Goal: Task Accomplishment & Management: Use online tool/utility

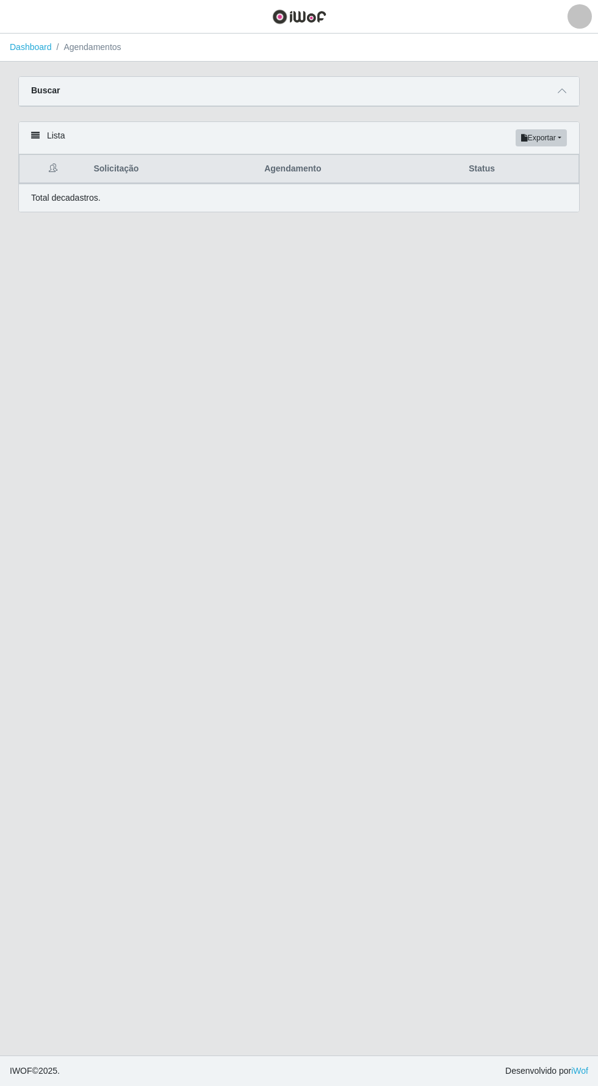
scroll to position [87, 0]
click at [53, 27] on header "Perfil Alterar Senha Sair" at bounding box center [299, 17] width 598 height 34
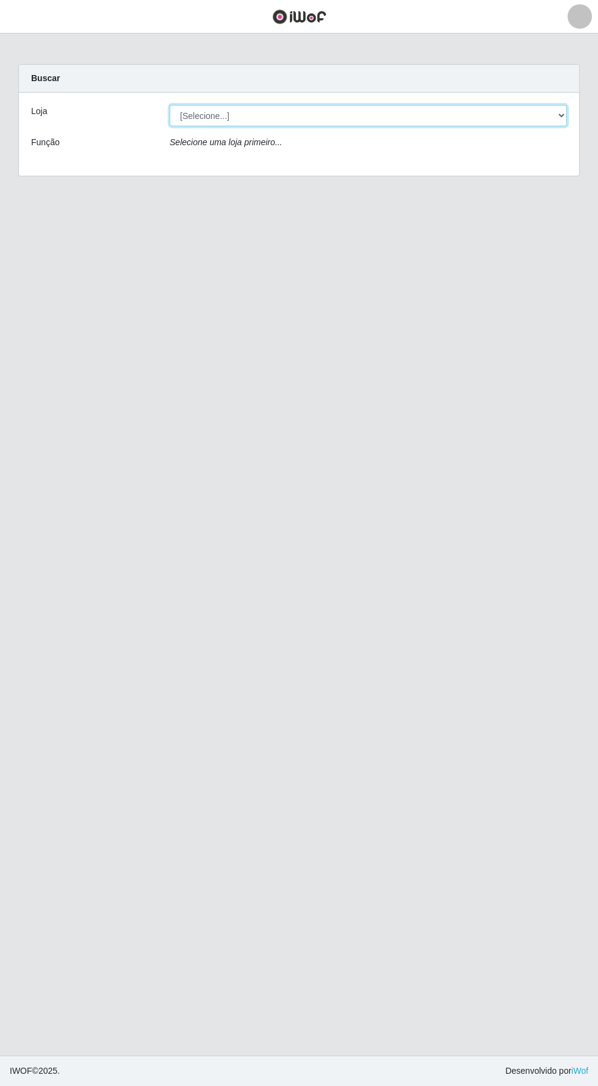
click at [263, 115] on select "[Selecione...] Supermercado Compre Bem - Itabaiana" at bounding box center [368, 115] width 397 height 21
select select "264"
click at [170, 105] on select "[Selecione...] Supermercado Compre Bem - Itabaiana" at bounding box center [368, 115] width 397 height 21
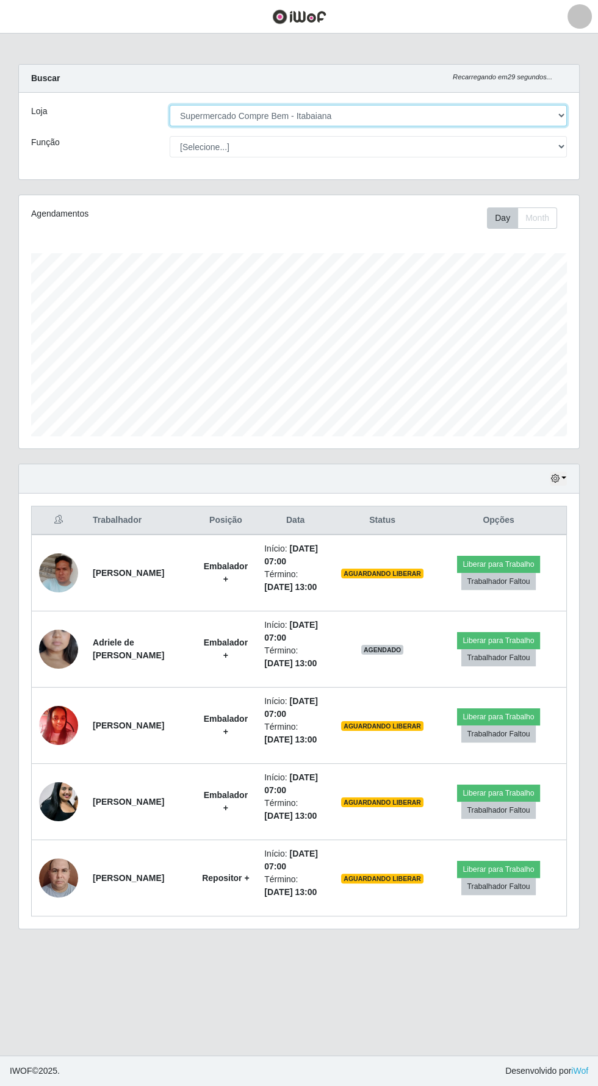
scroll to position [253, 560]
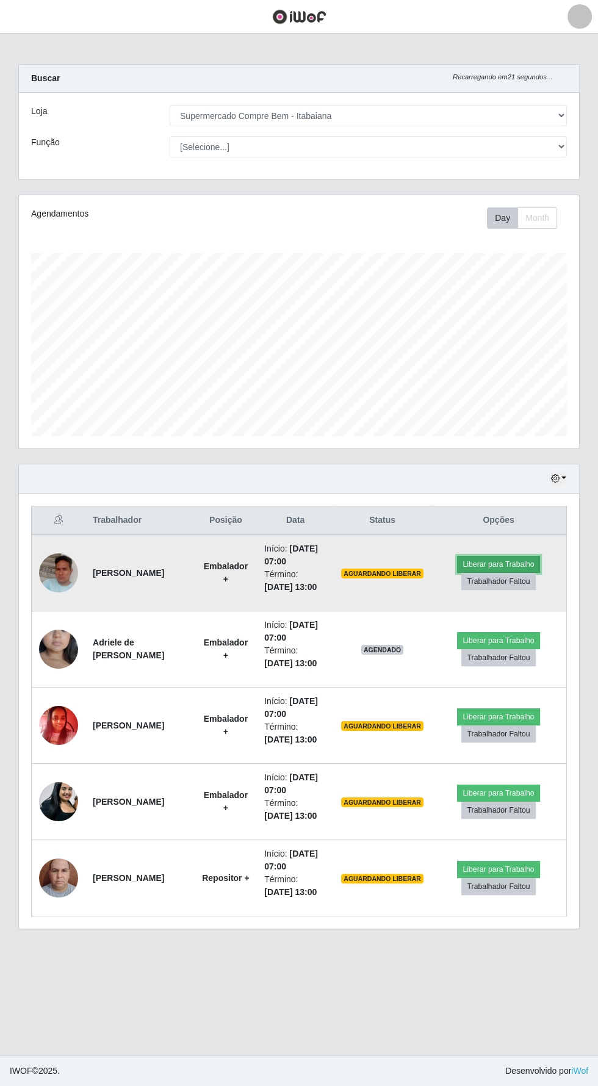
click at [523, 556] on button "Liberar para Trabalho" at bounding box center [498, 564] width 82 height 17
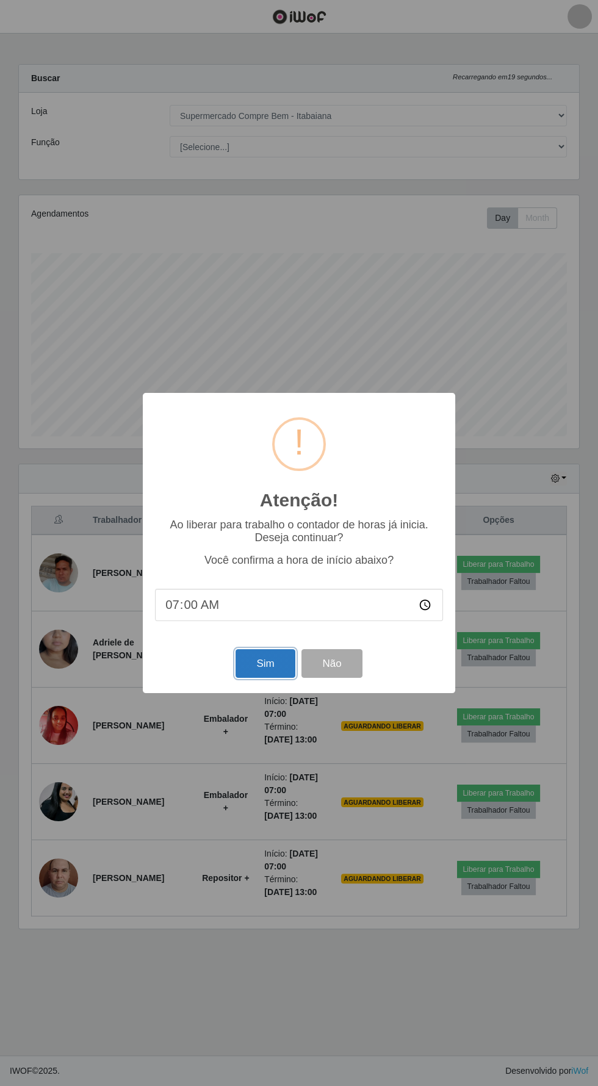
click at [261, 663] on button "Sim" at bounding box center [265, 663] width 59 height 29
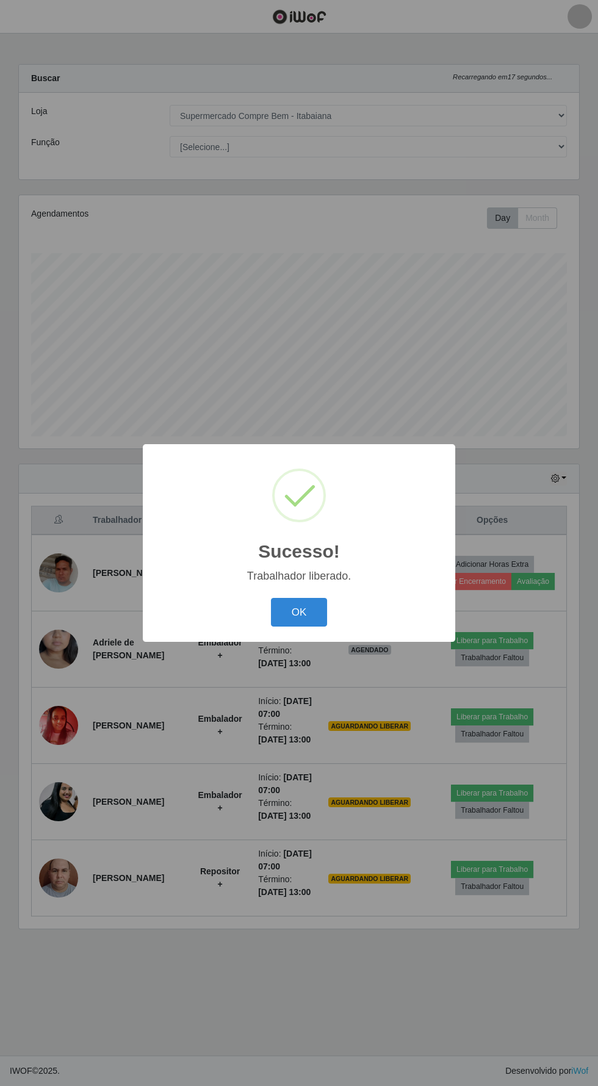
click at [298, 612] on button "OK" at bounding box center [299, 612] width 57 height 29
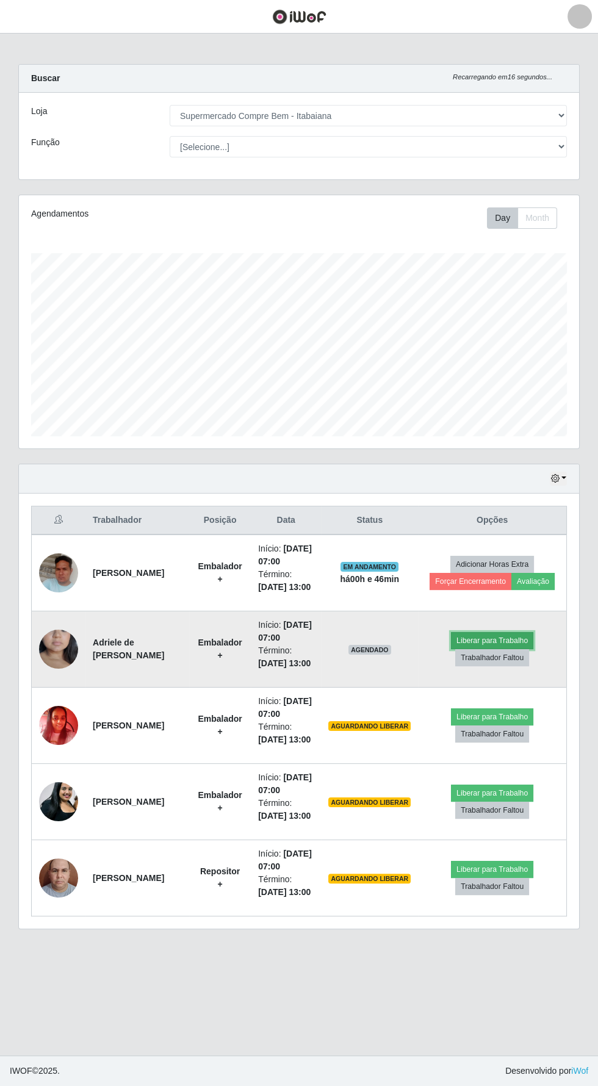
click at [512, 649] on button "Liberar para Trabalho" at bounding box center [492, 640] width 82 height 17
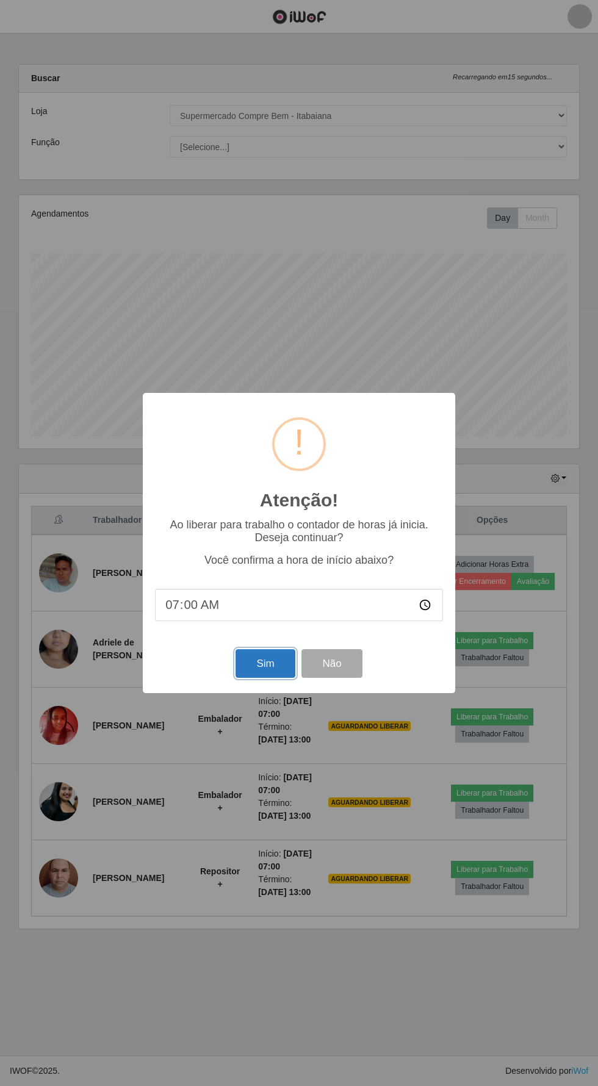
click at [261, 661] on button "Sim" at bounding box center [265, 663] width 59 height 29
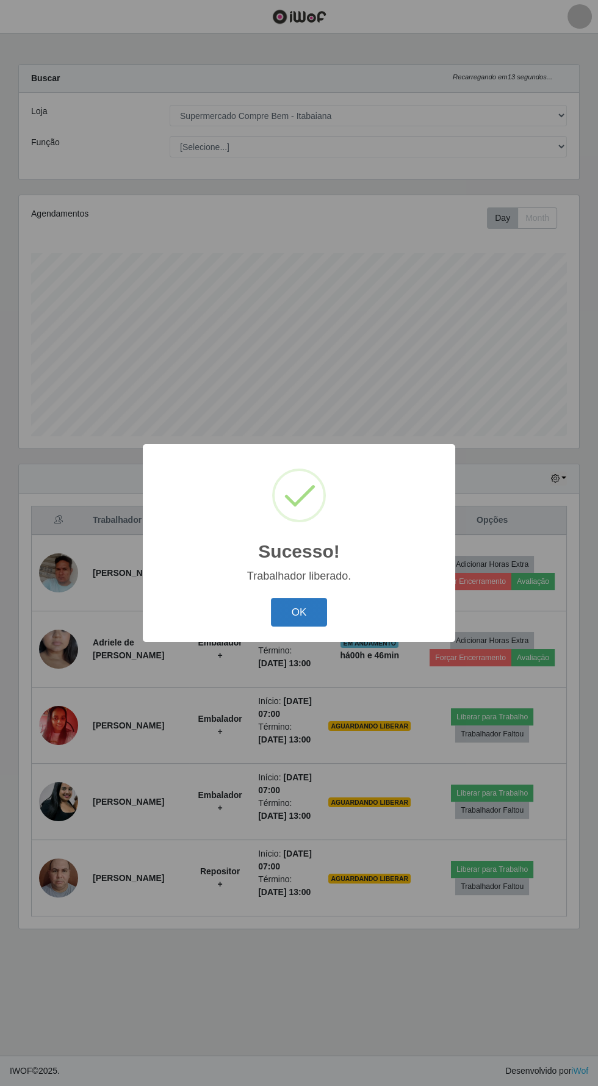
click at [298, 612] on button "OK" at bounding box center [299, 612] width 57 height 29
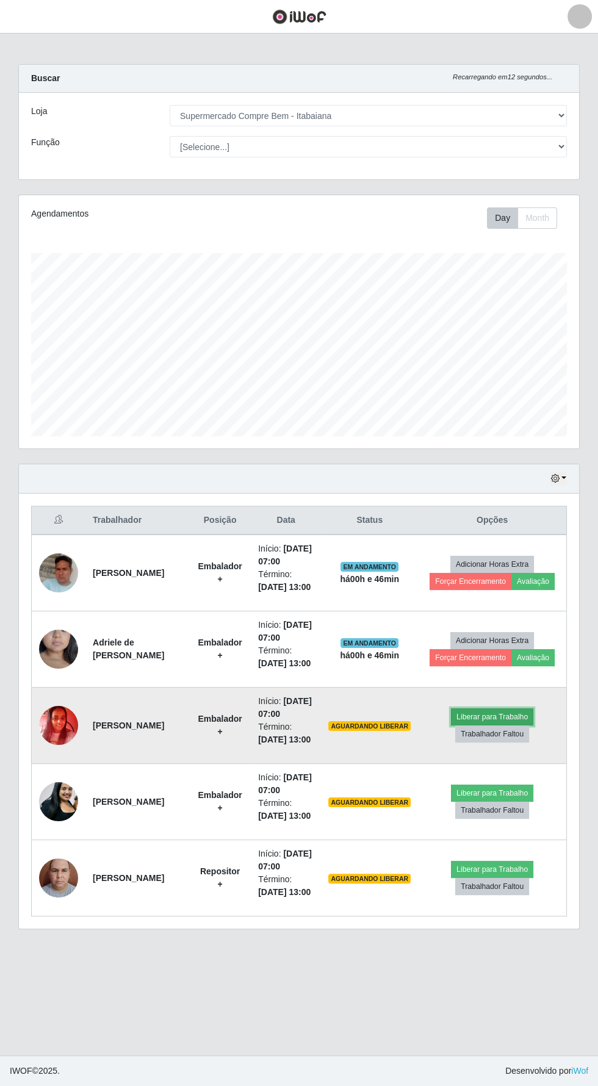
click at [500, 725] on button "Liberar para Trabalho" at bounding box center [492, 716] width 82 height 17
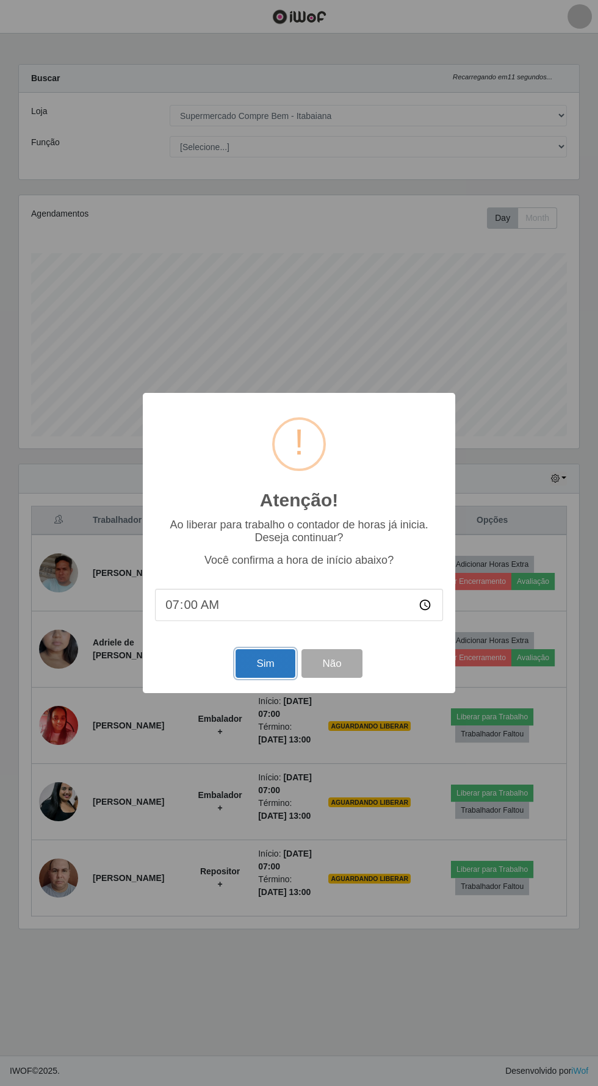
click at [243, 661] on button "Sim" at bounding box center [265, 663] width 59 height 29
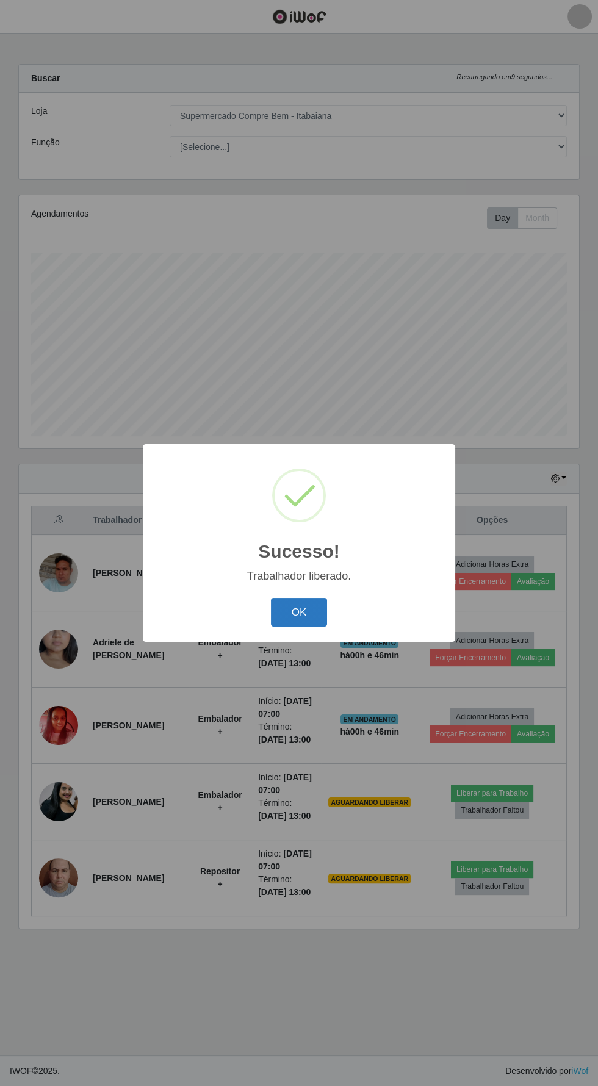
click at [294, 616] on button "OK" at bounding box center [299, 612] width 57 height 29
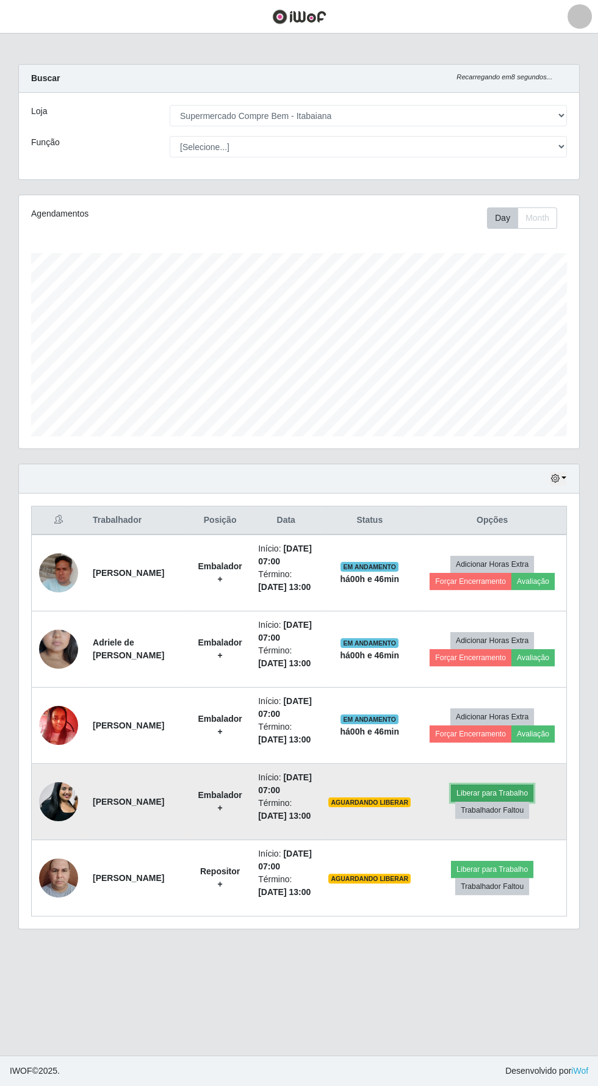
click at [491, 802] on button "Liberar para Trabalho" at bounding box center [492, 793] width 82 height 17
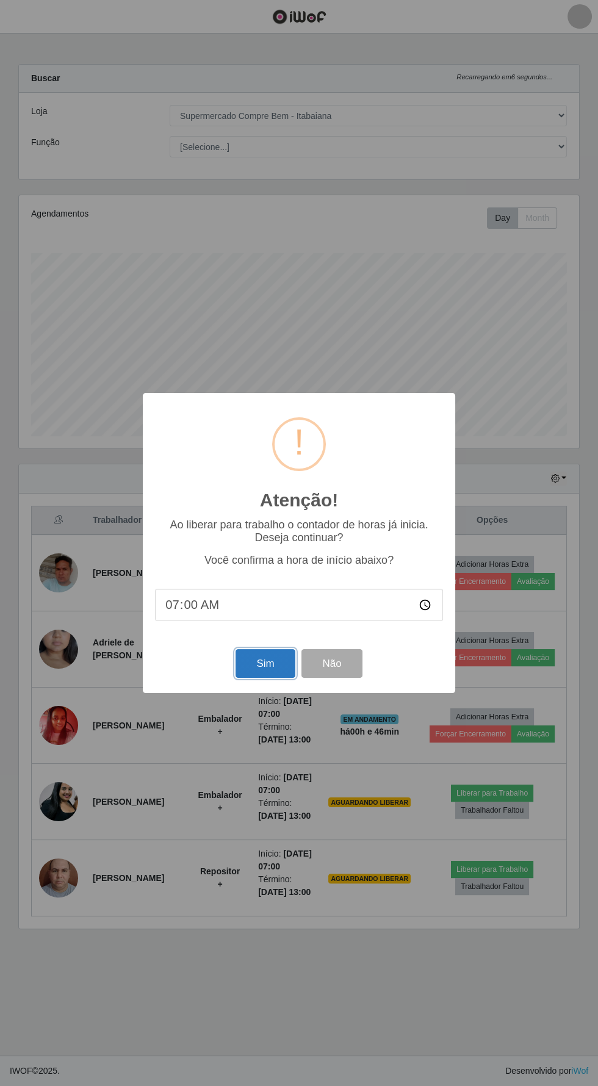
click at [255, 660] on button "Sim" at bounding box center [265, 663] width 59 height 29
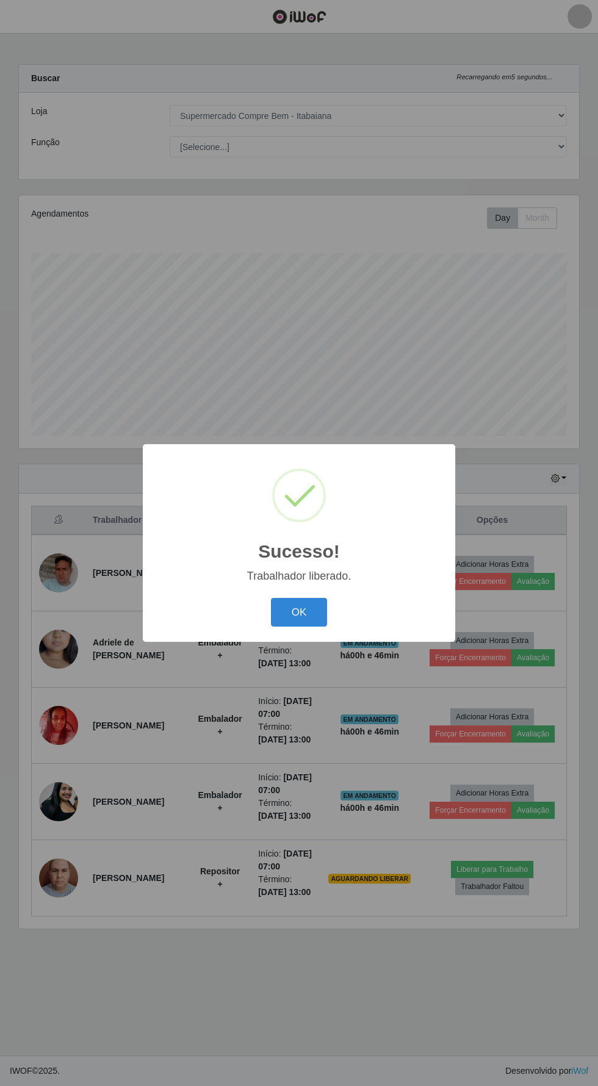
click at [289, 609] on button "OK" at bounding box center [299, 612] width 57 height 29
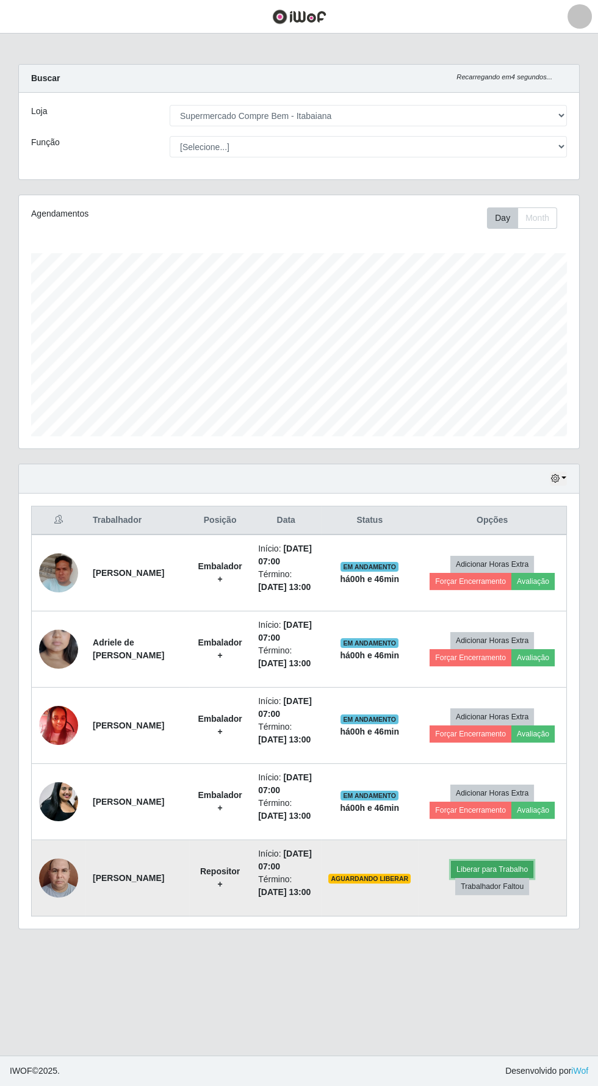
click at [492, 878] on button "Liberar para Trabalho" at bounding box center [492, 869] width 82 height 17
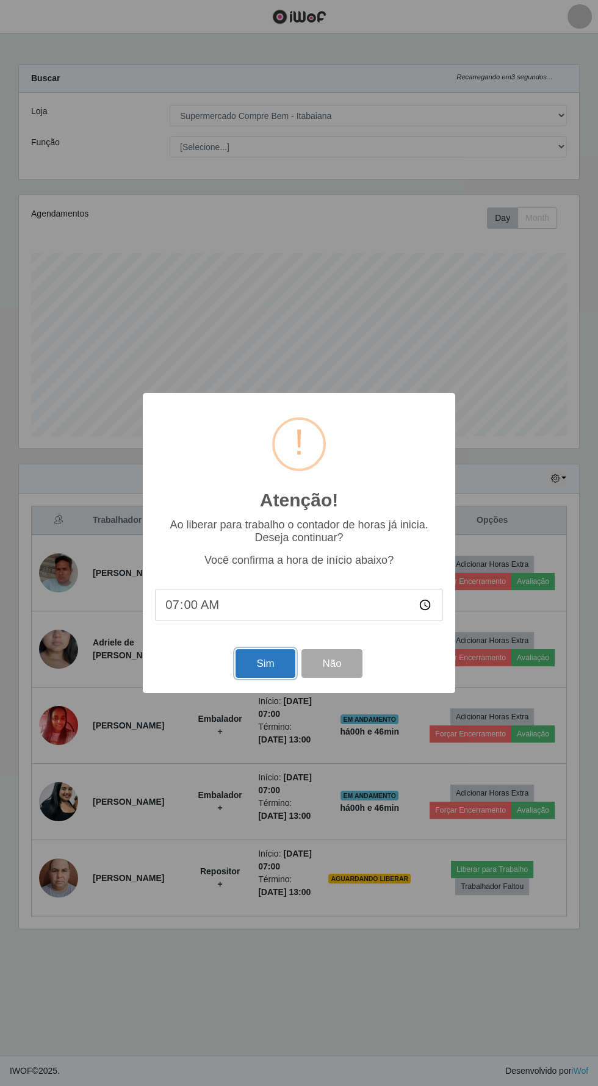
click at [256, 667] on button "Sim" at bounding box center [265, 663] width 59 height 29
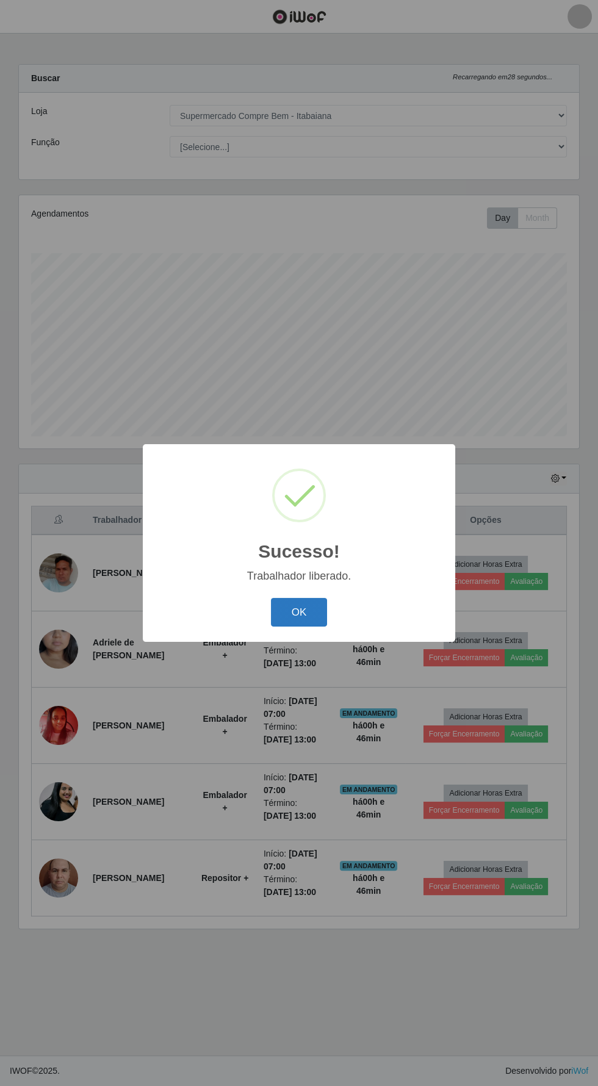
click at [298, 612] on button "OK" at bounding box center [299, 612] width 57 height 29
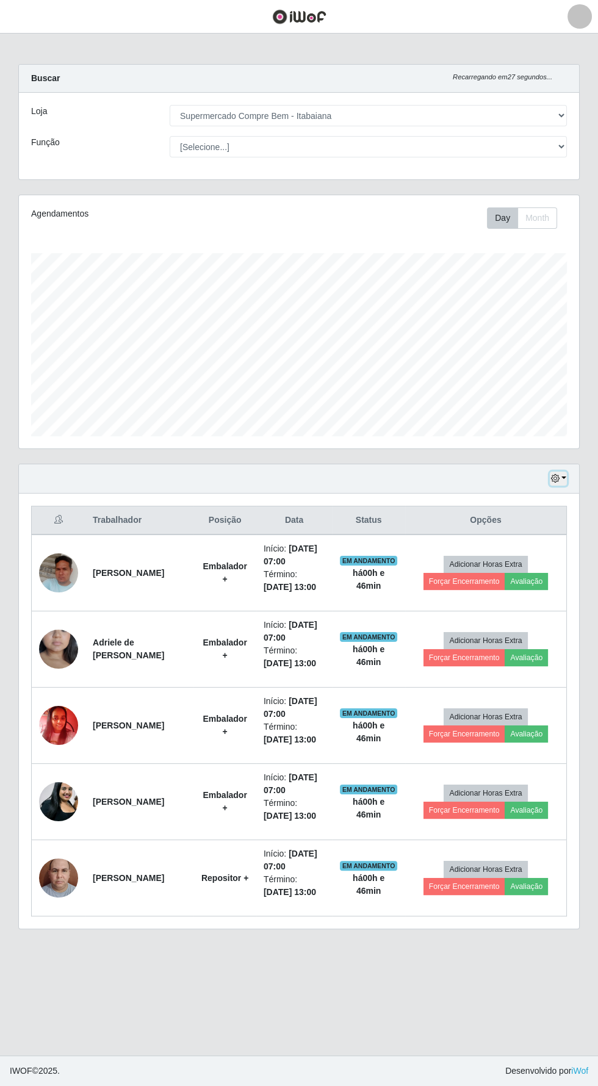
click at [558, 477] on icon "button" at bounding box center [554, 478] width 9 height 9
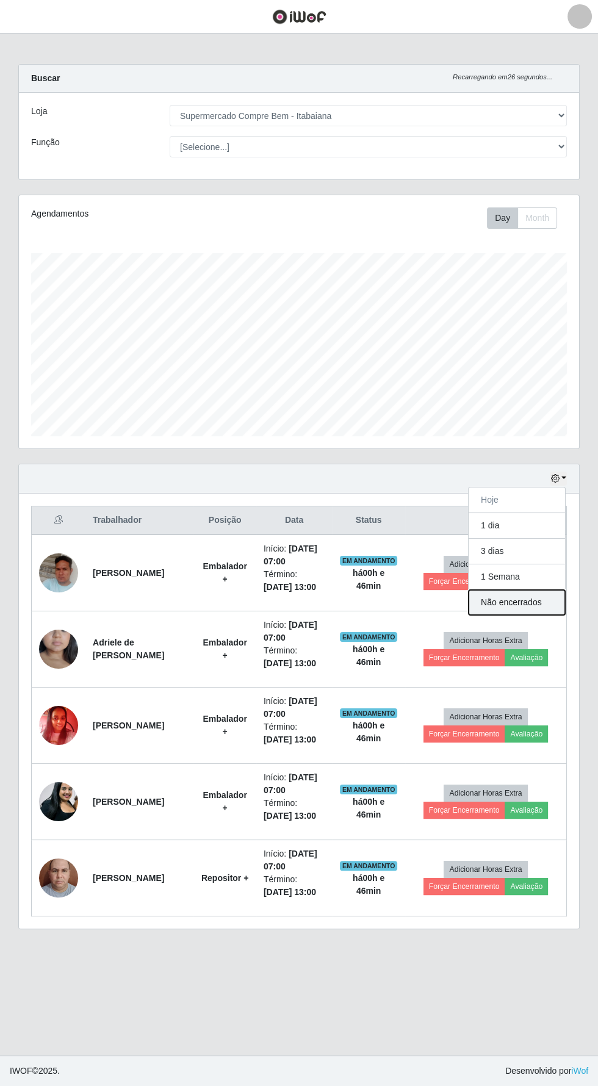
click at [542, 600] on button "Não encerrados" at bounding box center [517, 602] width 96 height 25
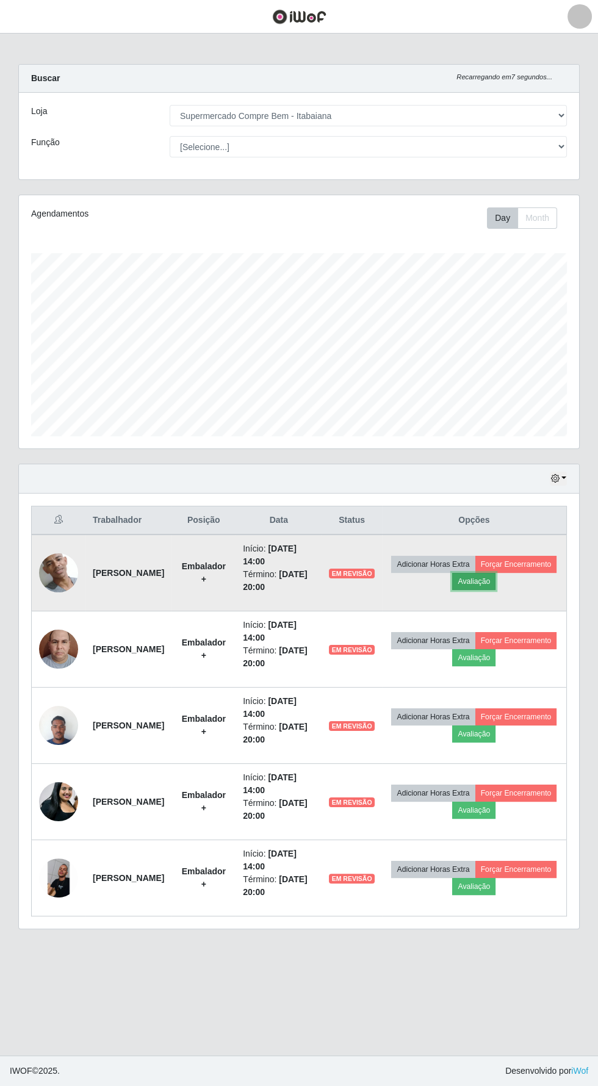
click at [495, 582] on button "Avaliação" at bounding box center [473, 581] width 43 height 17
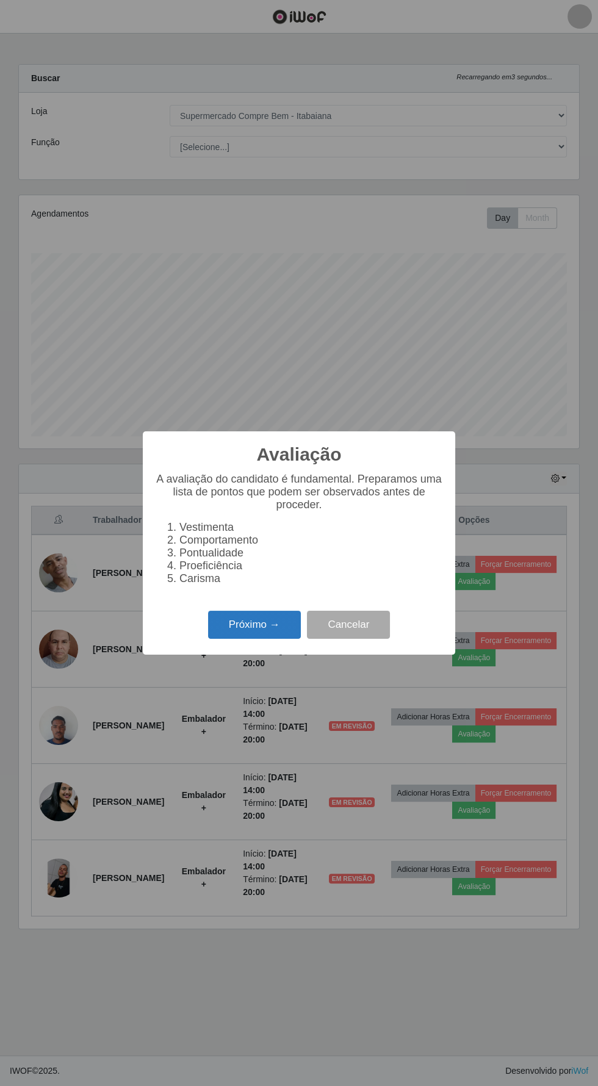
click at [245, 625] on button "Próximo →" at bounding box center [254, 625] width 93 height 29
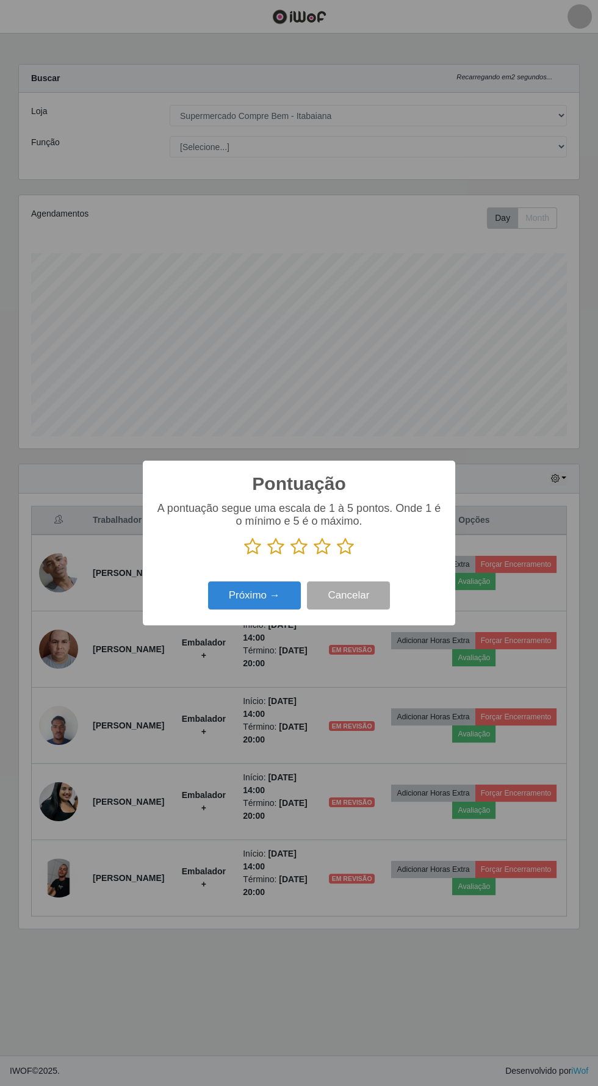
click at [314, 555] on icon at bounding box center [322, 547] width 17 height 18
click at [314, 556] on input "radio" at bounding box center [314, 556] width 0 height 0
click at [221, 595] on button "Próximo →" at bounding box center [254, 595] width 93 height 29
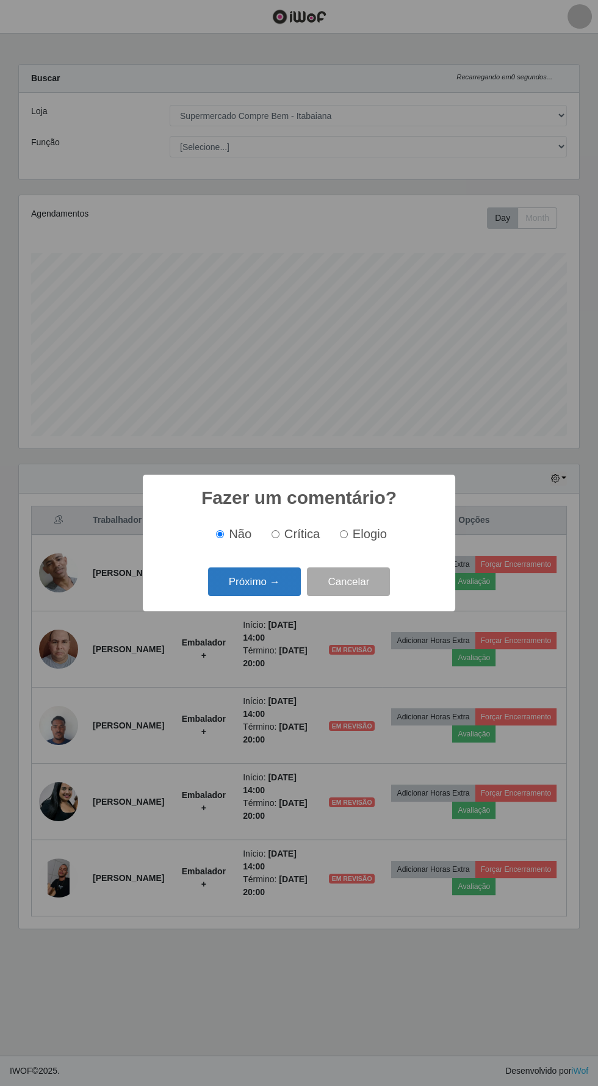
click at [254, 583] on button "Próximo →" at bounding box center [254, 581] width 93 height 29
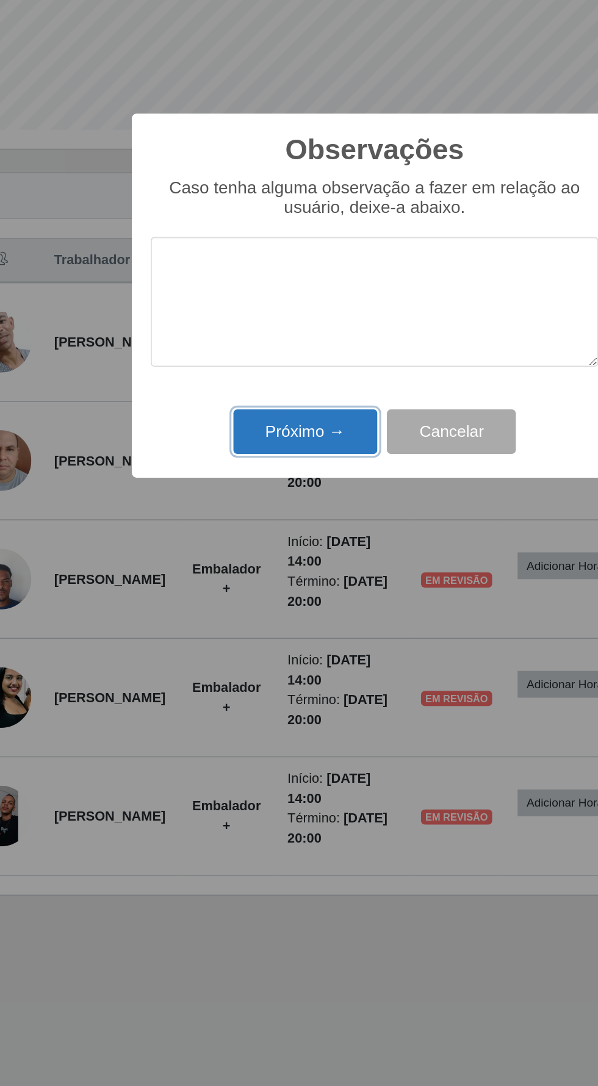
click at [266, 626] on button "Próximo →" at bounding box center [254, 630] width 93 height 29
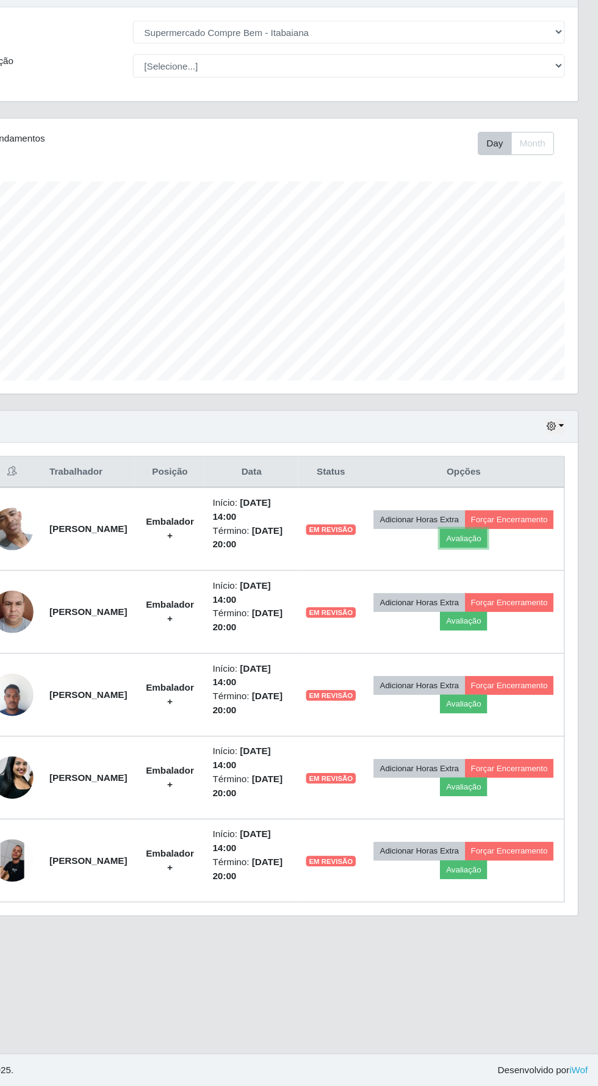
scroll to position [0, 0]
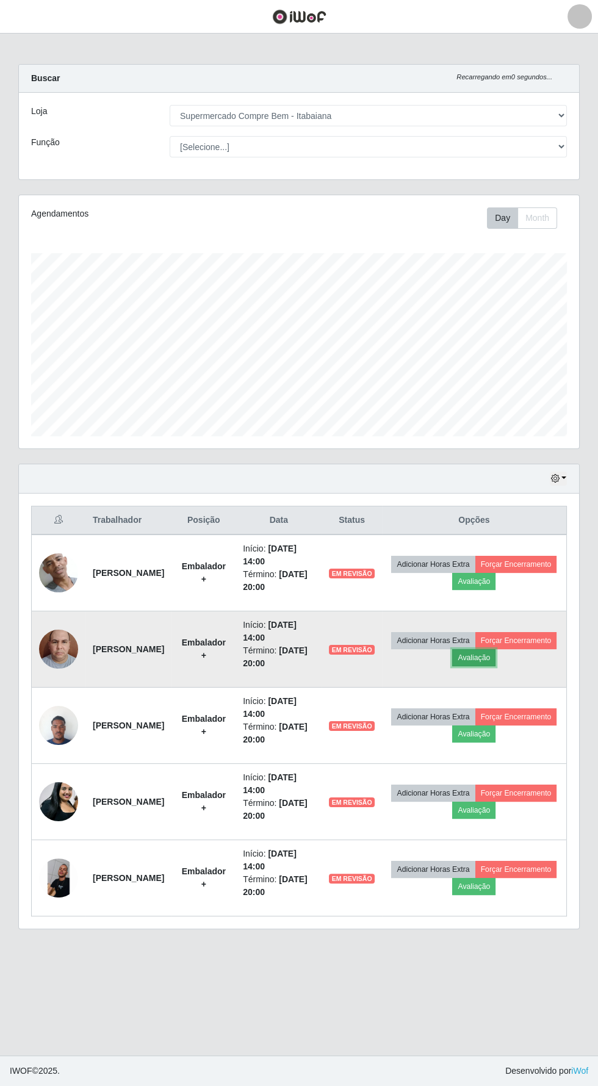
click at [495, 662] on button "Avaliação" at bounding box center [473, 657] width 43 height 17
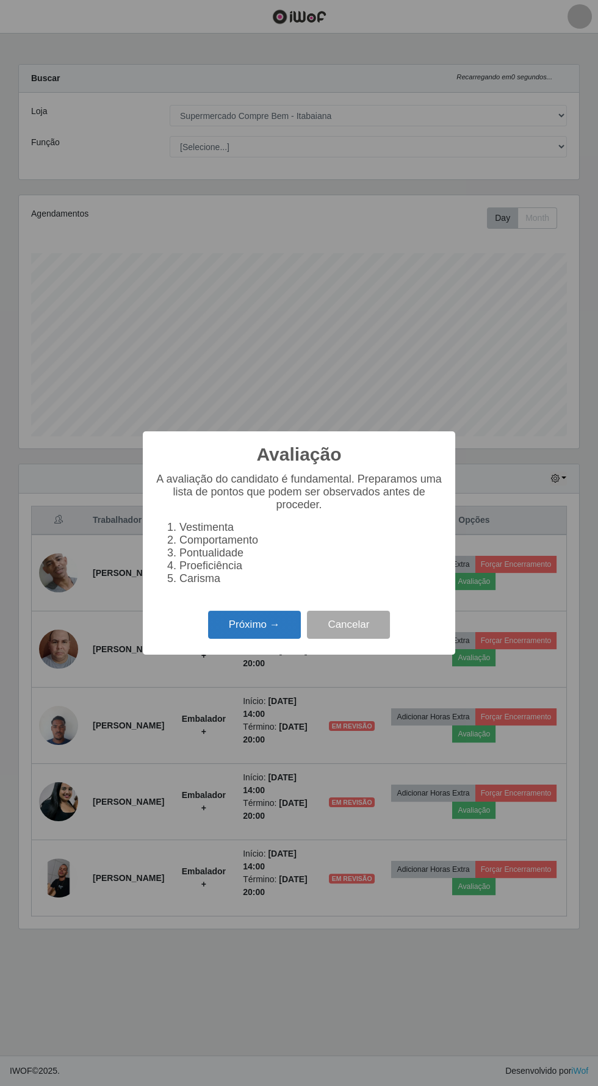
click at [255, 624] on button "Próximo →" at bounding box center [254, 625] width 93 height 29
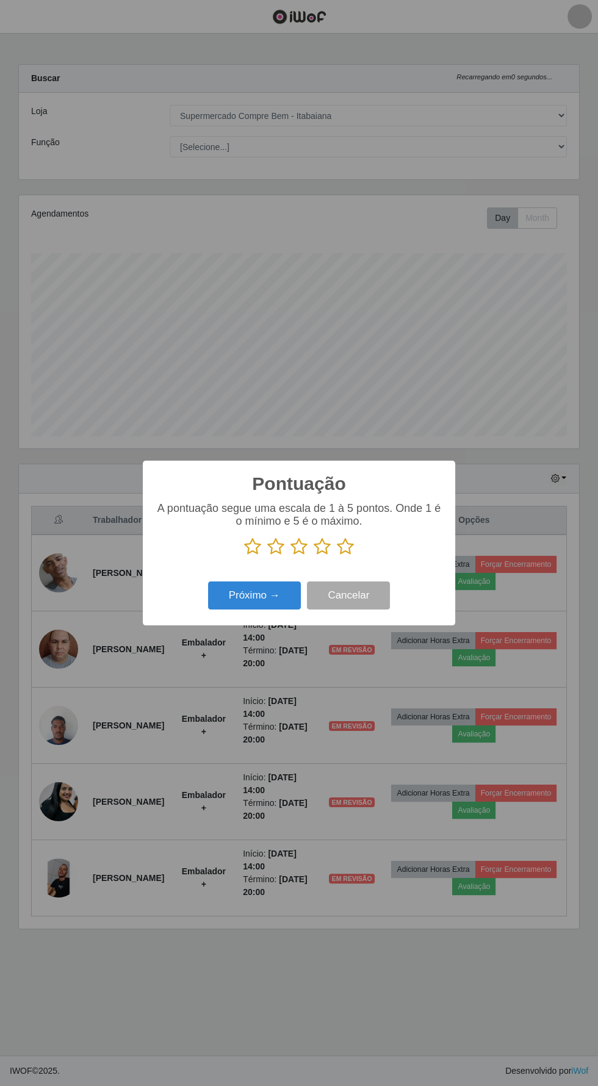
click at [320, 555] on icon at bounding box center [322, 547] width 17 height 18
click at [314, 556] on input "radio" at bounding box center [314, 556] width 0 height 0
click at [265, 595] on button "Próximo →" at bounding box center [254, 595] width 93 height 29
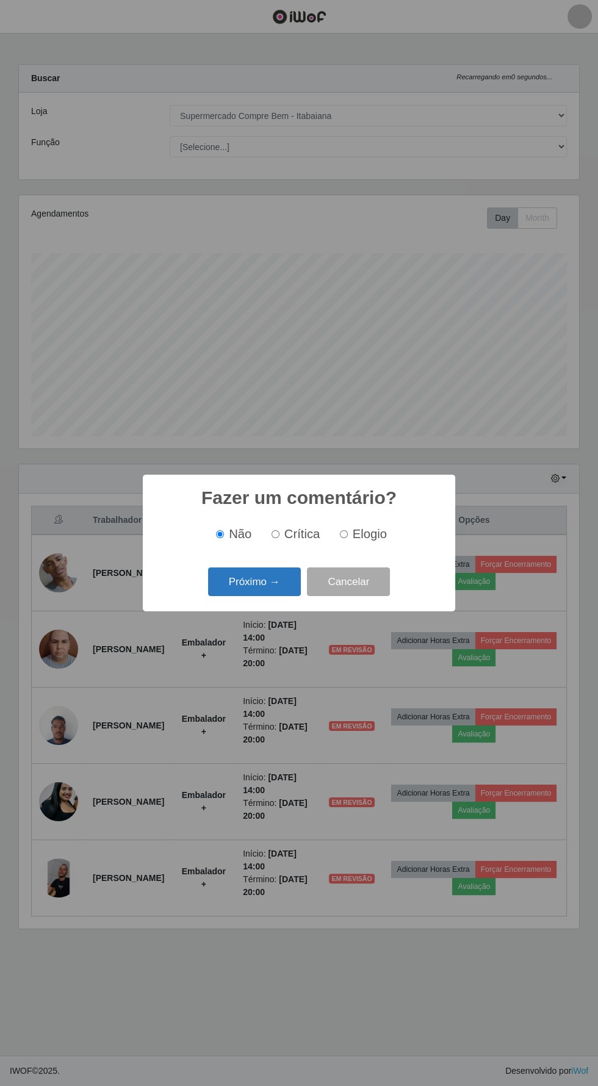
click at [251, 589] on button "Próximo →" at bounding box center [254, 581] width 93 height 29
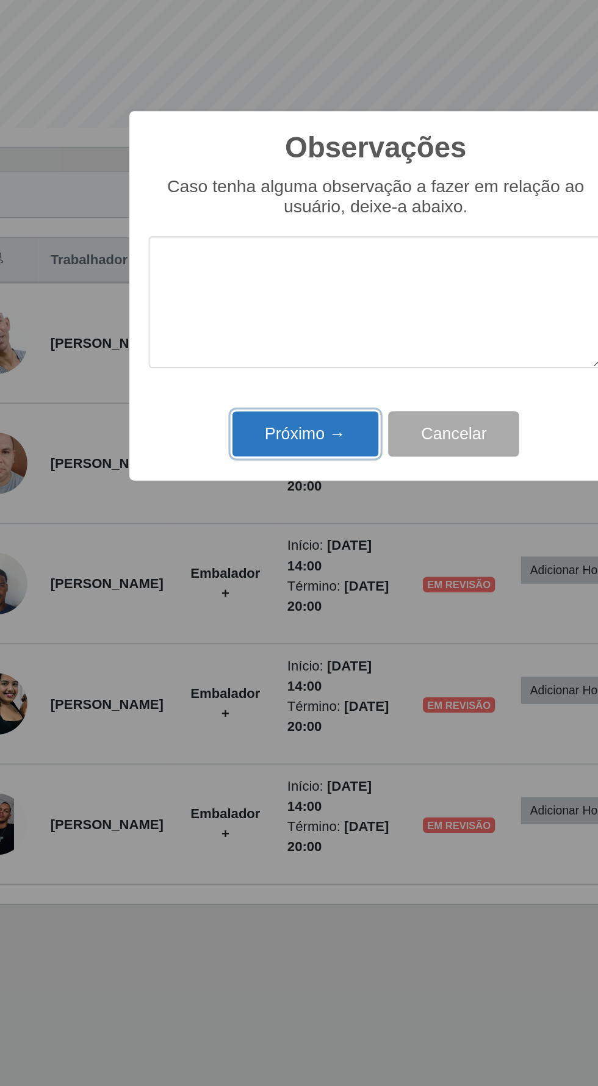
click at [261, 635] on button "Próximo →" at bounding box center [254, 630] width 93 height 29
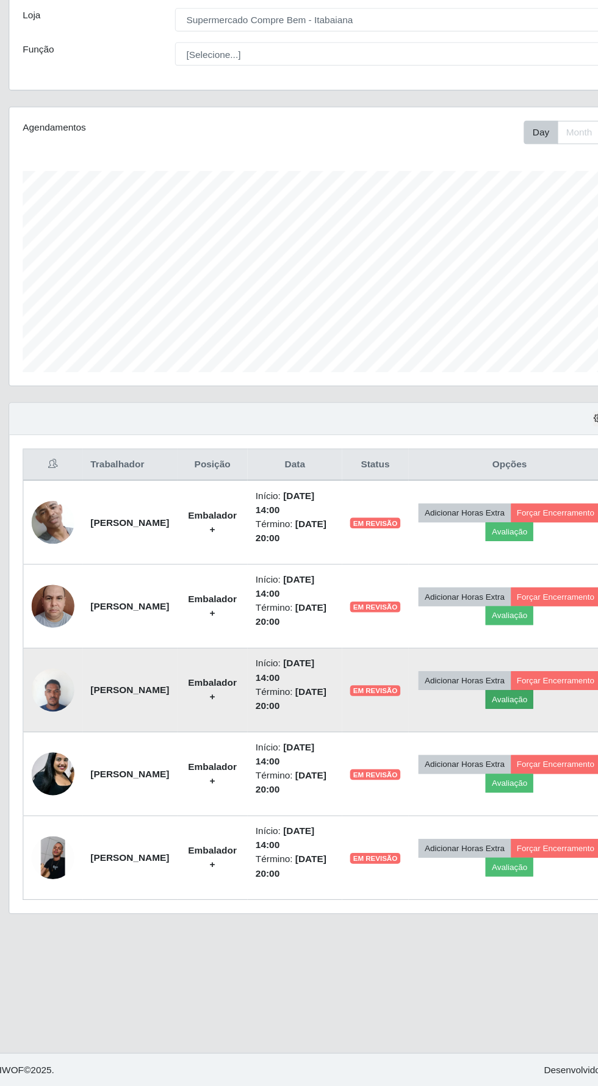
click at [495, 733] on button "Avaliação" at bounding box center [473, 733] width 43 height 17
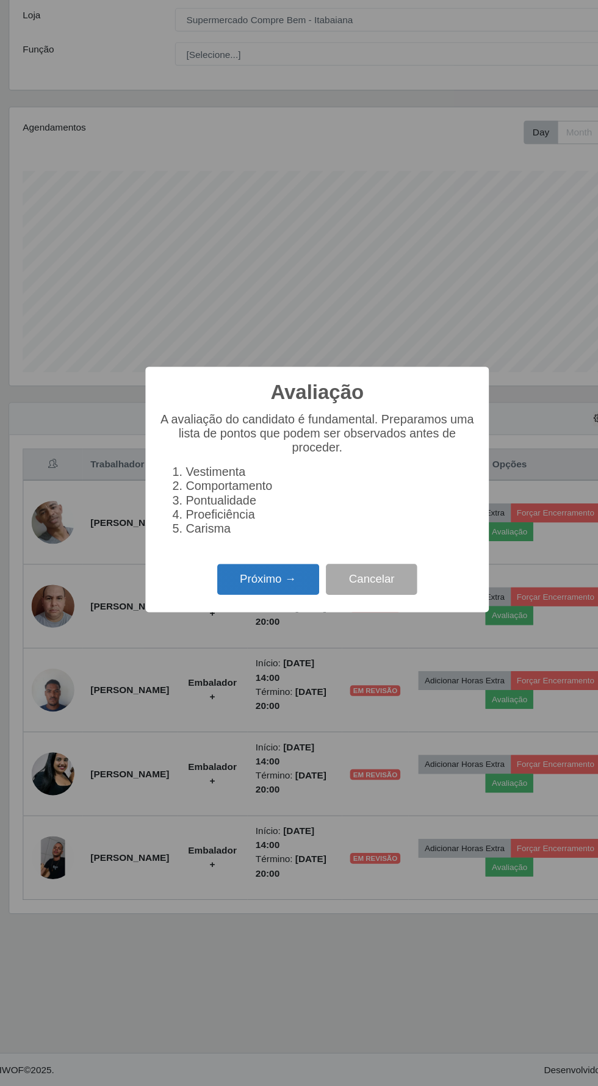
click at [246, 626] on button "Próximo →" at bounding box center [254, 625] width 93 height 29
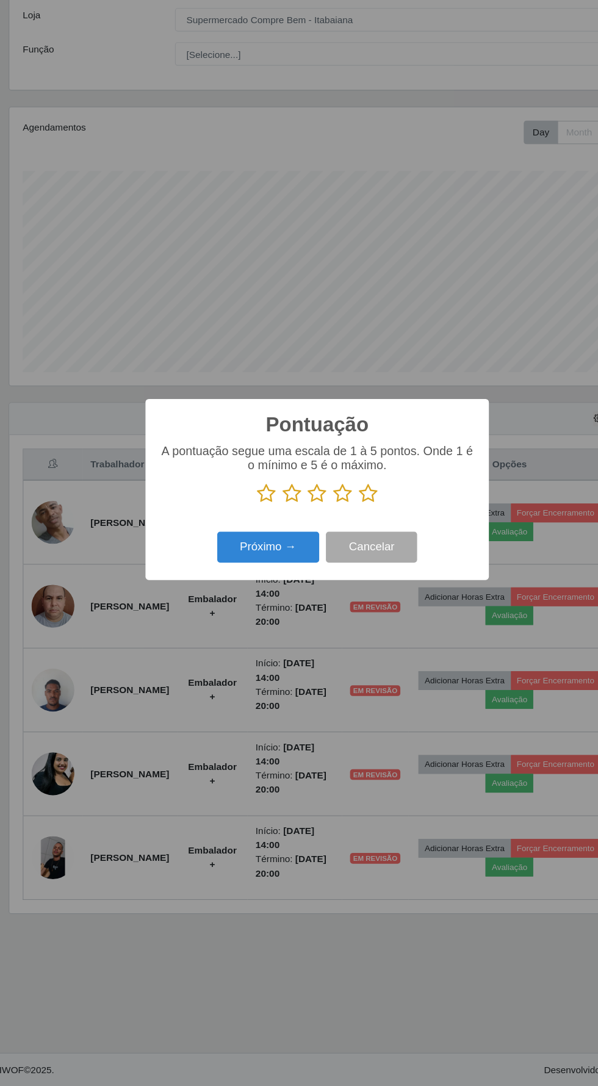
click at [320, 544] on icon at bounding box center [322, 547] width 17 height 18
click at [314, 556] on input "radio" at bounding box center [314, 556] width 0 height 0
click at [254, 595] on button "Próximo →" at bounding box center [254, 595] width 93 height 29
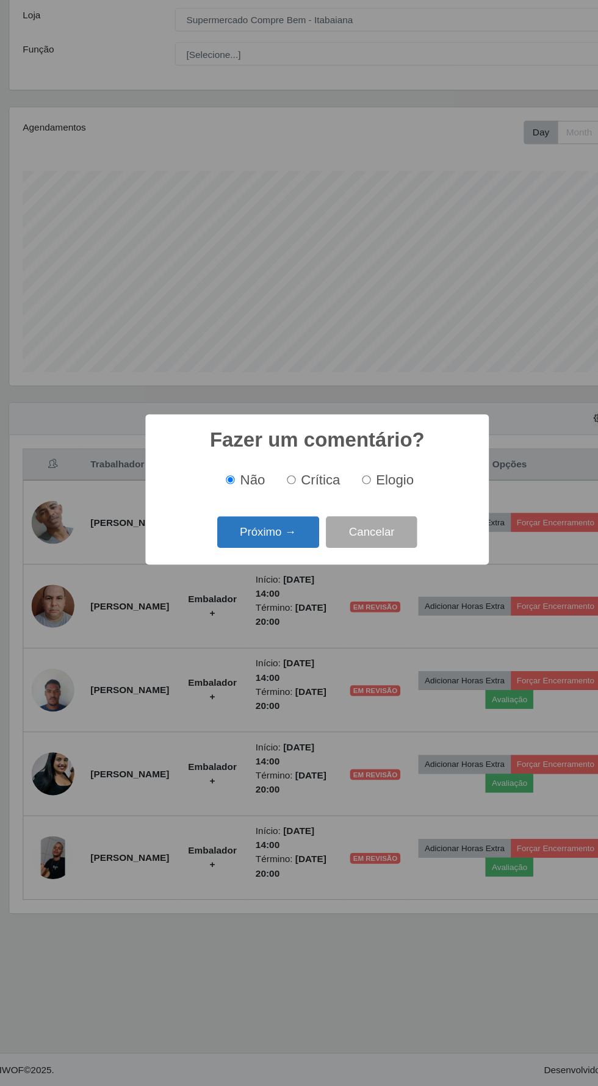
click at [261, 581] on button "Próximo →" at bounding box center [254, 581] width 93 height 29
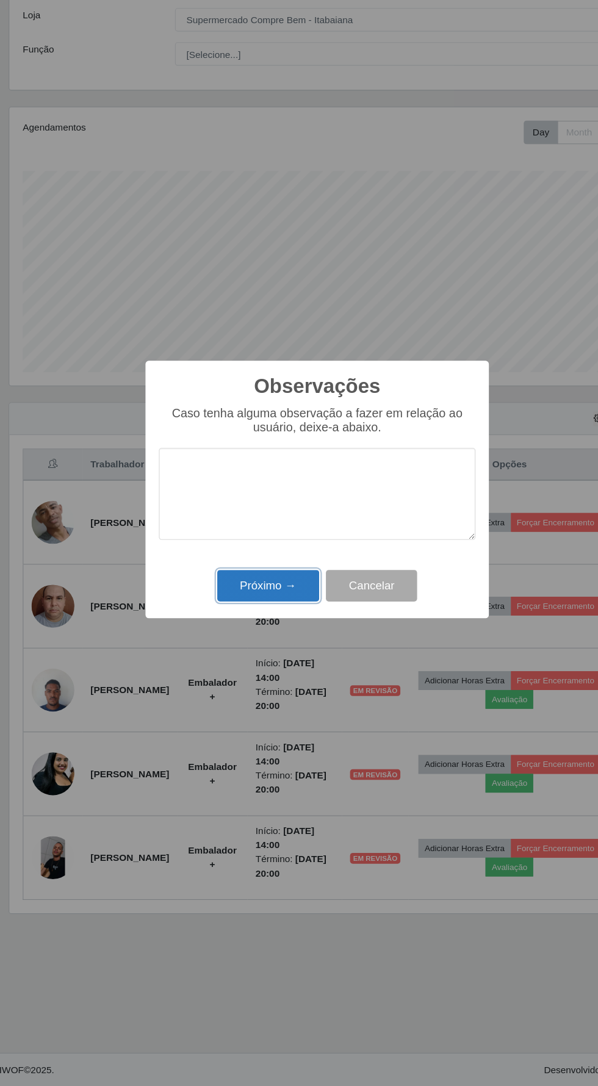
click at [254, 628] on button "Próximo →" at bounding box center [254, 630] width 93 height 29
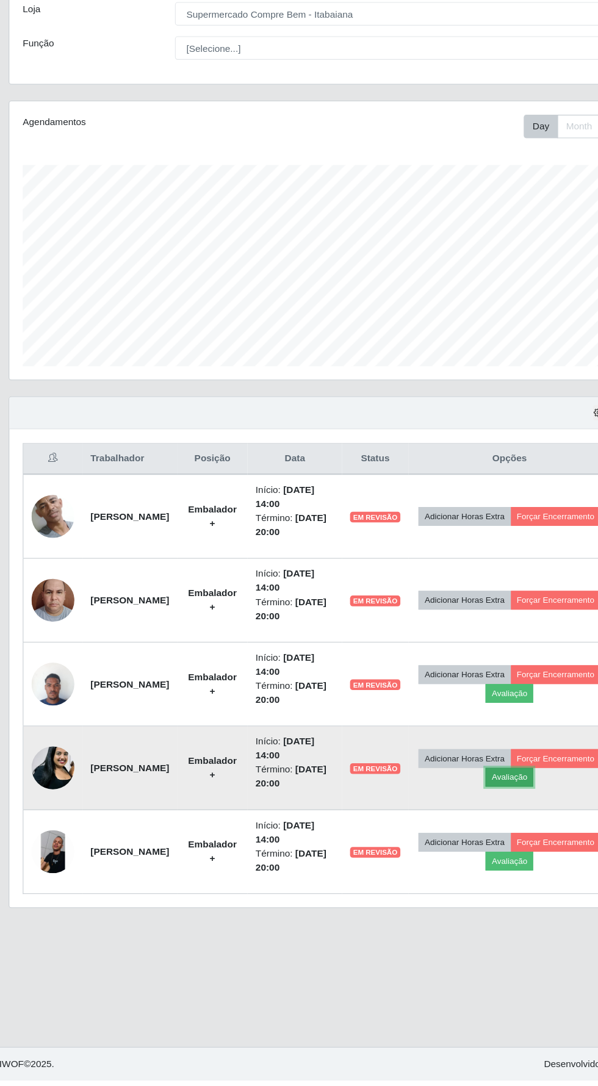
click at [495, 813] on button "Avaliação" at bounding box center [473, 810] width 43 height 17
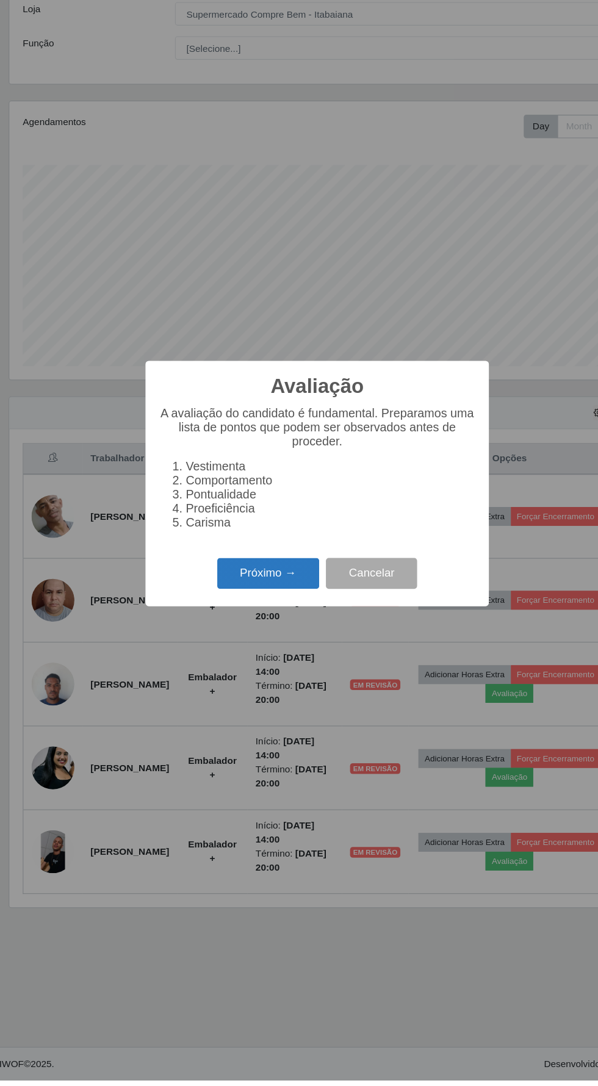
click at [244, 639] on button "Próximo →" at bounding box center [254, 625] width 93 height 29
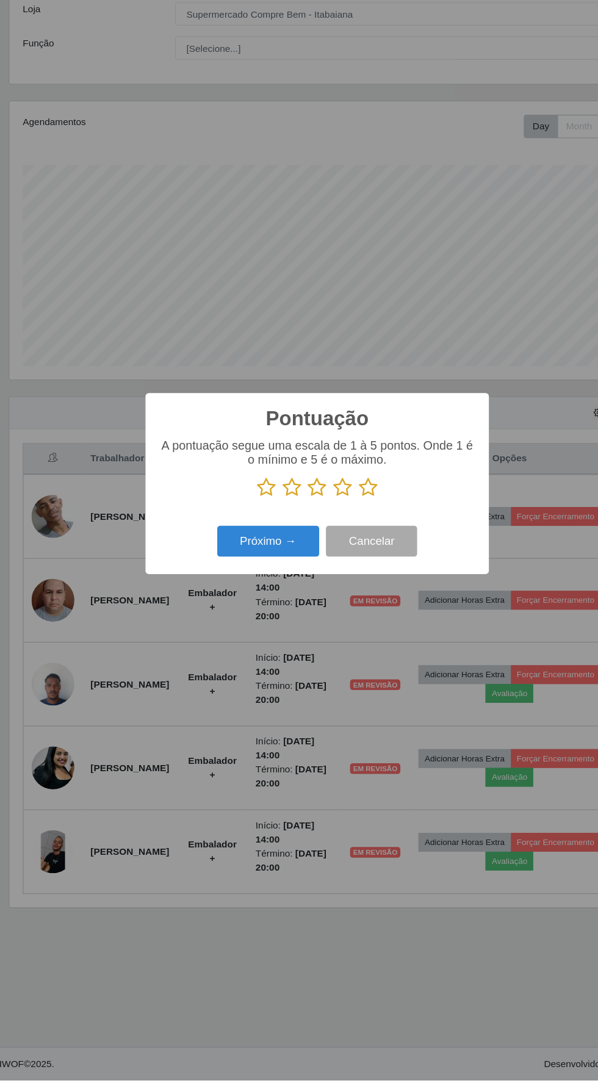
click at [306, 556] on icon at bounding box center [298, 547] width 17 height 18
click at [290, 556] on input "radio" at bounding box center [290, 556] width 0 height 0
click at [320, 556] on icon at bounding box center [322, 547] width 17 height 18
click at [314, 556] on input "radio" at bounding box center [314, 556] width 0 height 0
click at [262, 610] on button "Próximo →" at bounding box center [254, 595] width 93 height 29
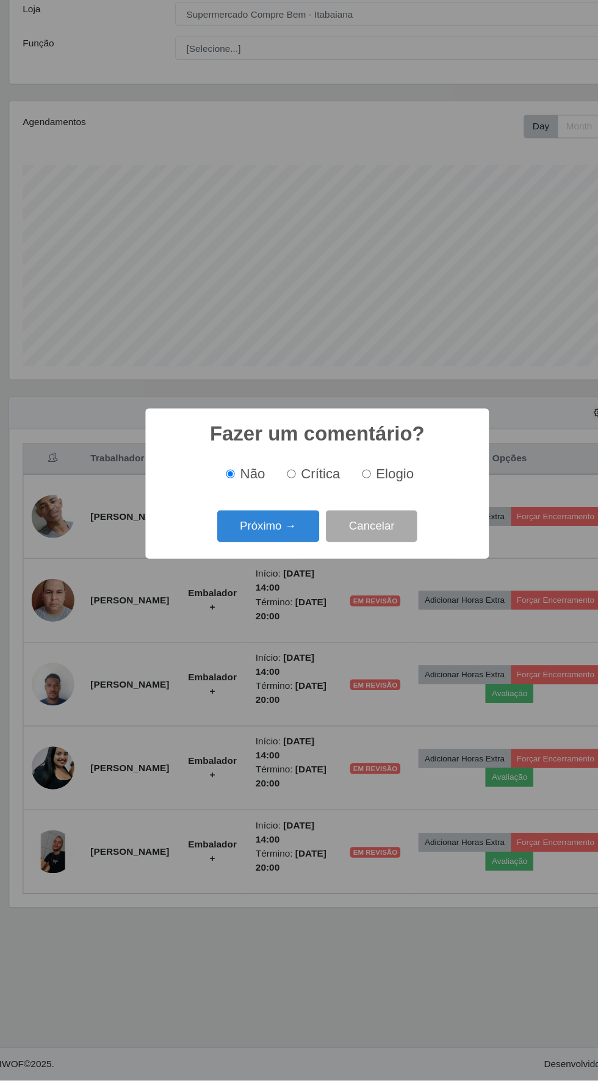
click at [252, 596] on button "Próximo →" at bounding box center [254, 581] width 93 height 29
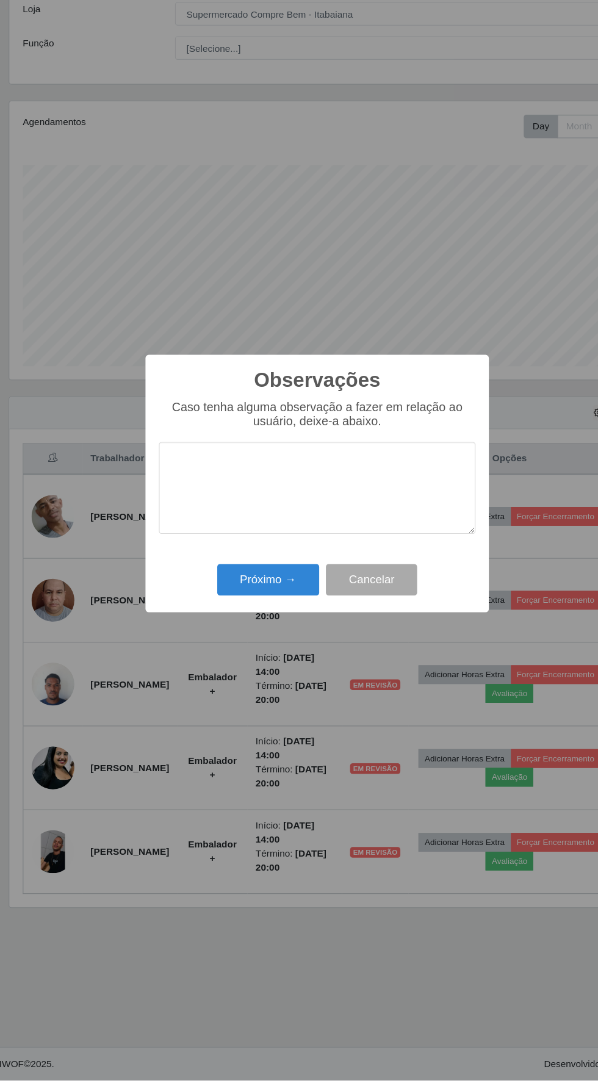
scroll to position [1, 0]
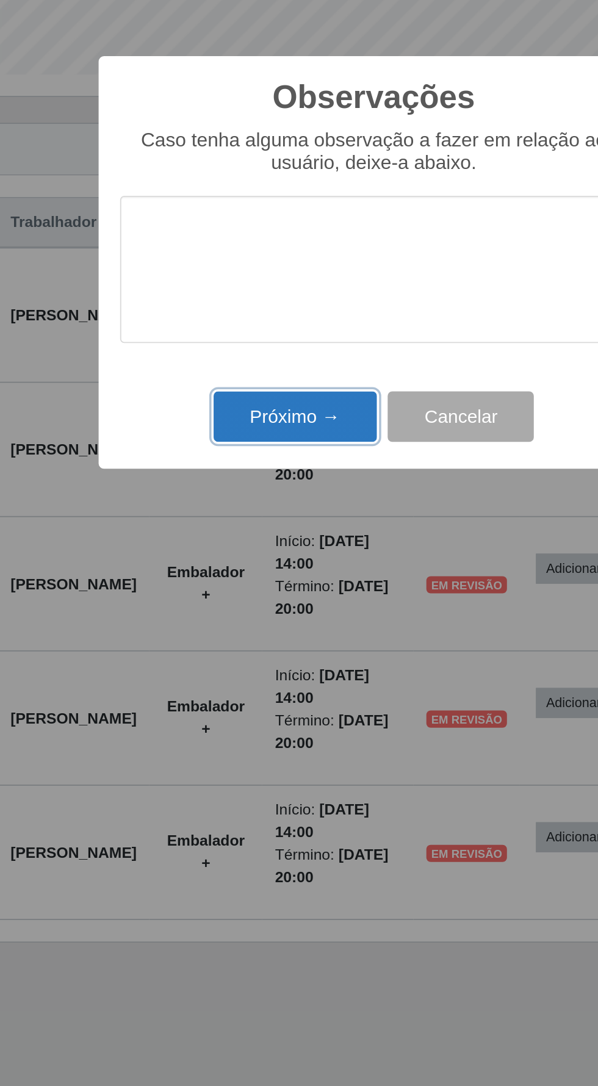
click at [265, 636] on button "Próximo →" at bounding box center [254, 630] width 93 height 29
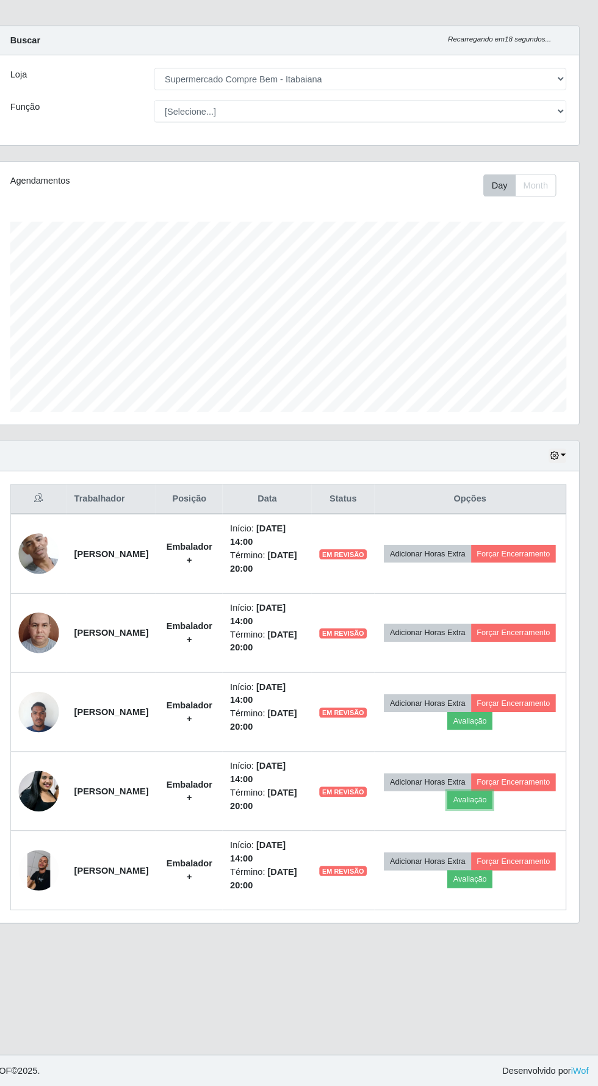
scroll to position [9, 0]
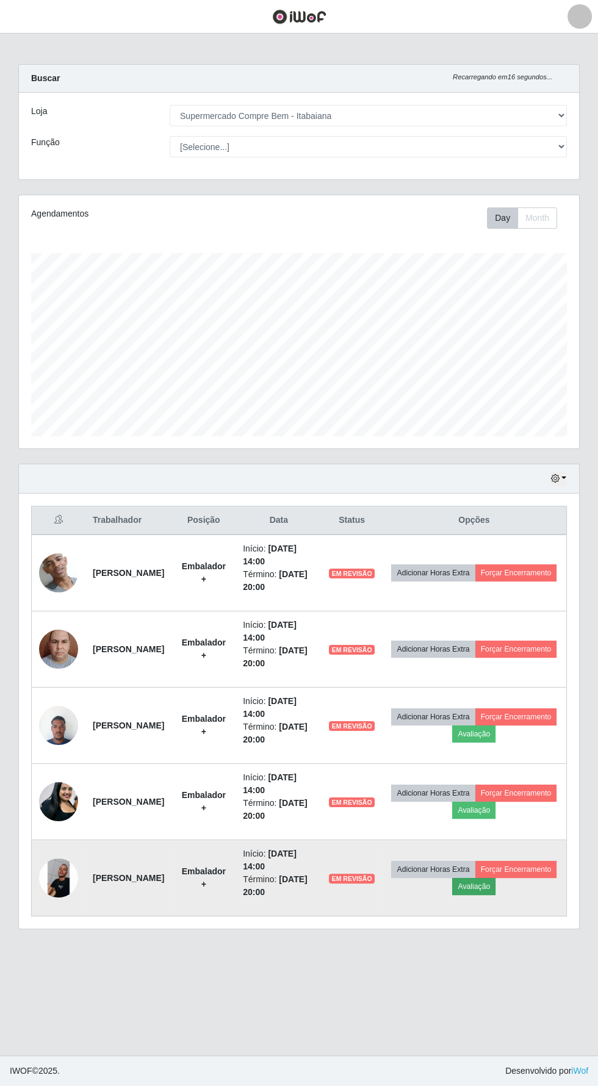
click at [495, 878] on button "Avaliação" at bounding box center [473, 886] width 43 height 17
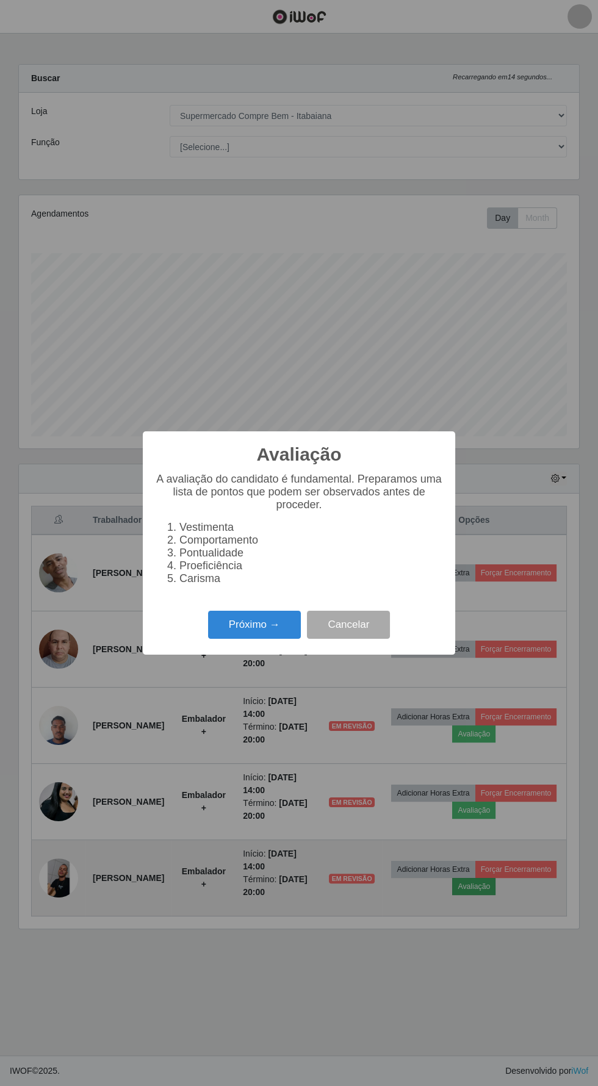
click at [264, 624] on button "Próximo →" at bounding box center [254, 625] width 93 height 29
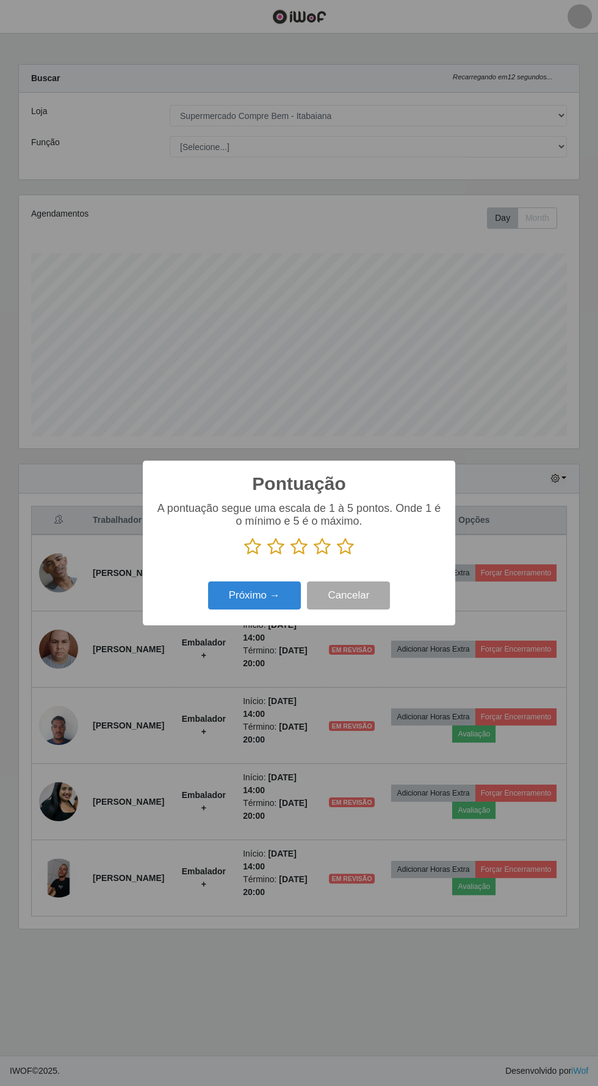
click at [322, 545] on icon at bounding box center [322, 547] width 17 height 18
click at [314, 556] on input "radio" at bounding box center [314, 556] width 0 height 0
click at [252, 595] on button "Próximo →" at bounding box center [254, 595] width 93 height 29
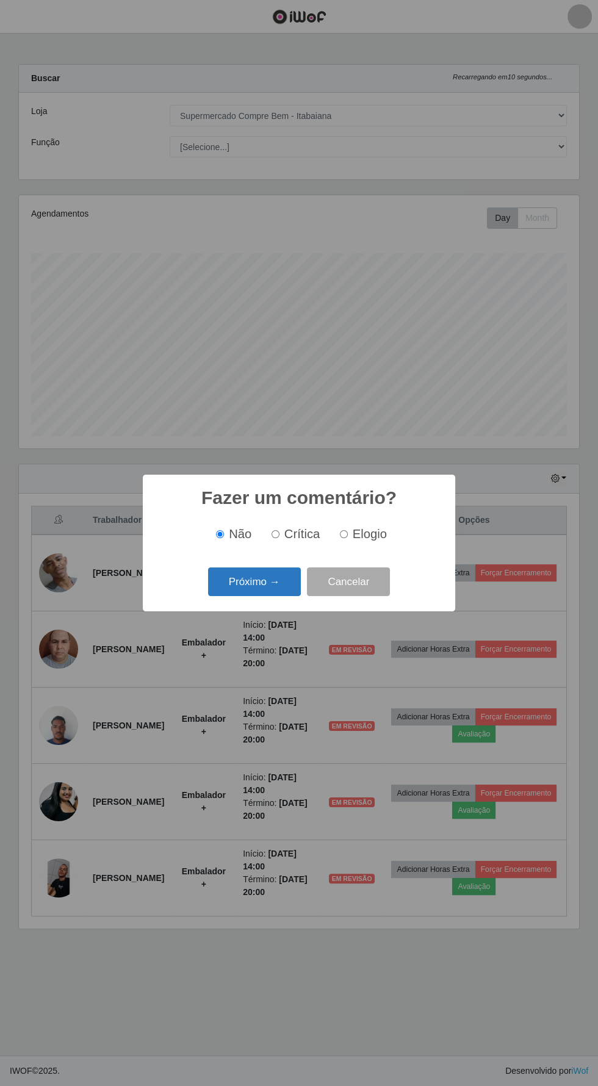
click at [242, 590] on button "Próximo →" at bounding box center [254, 581] width 93 height 29
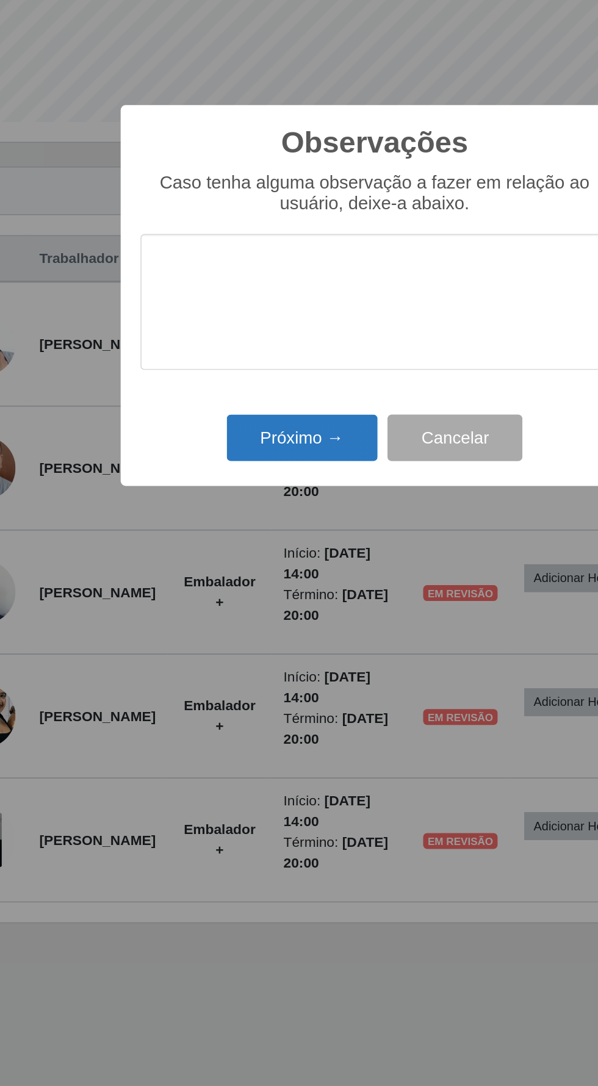
click at [262, 629] on button "Próximo →" at bounding box center [254, 630] width 93 height 29
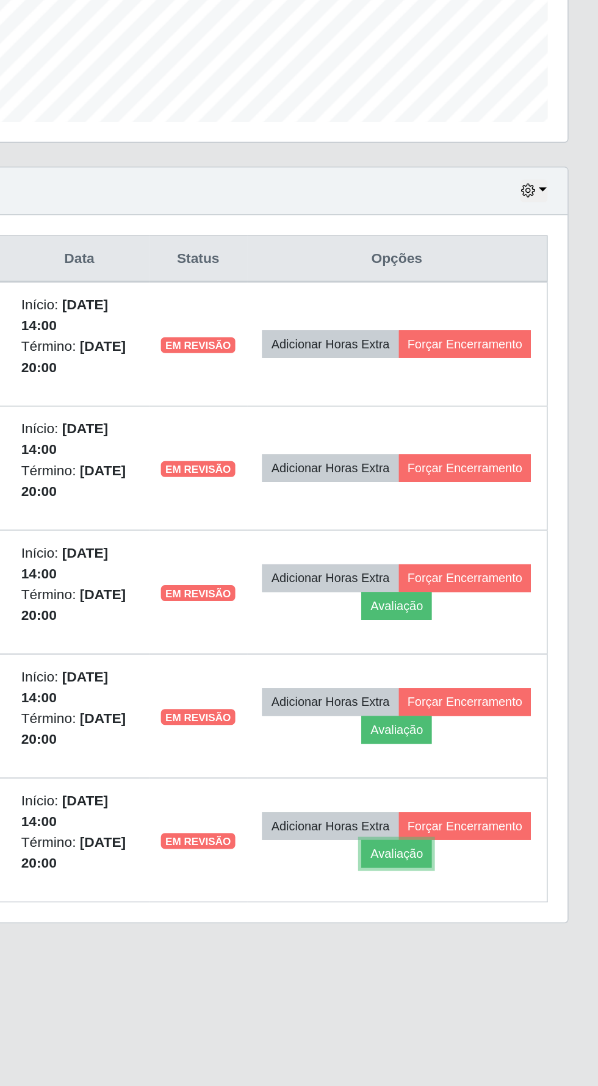
click at [511, 578] on button "Forçar Encerramento" at bounding box center [516, 572] width 82 height 17
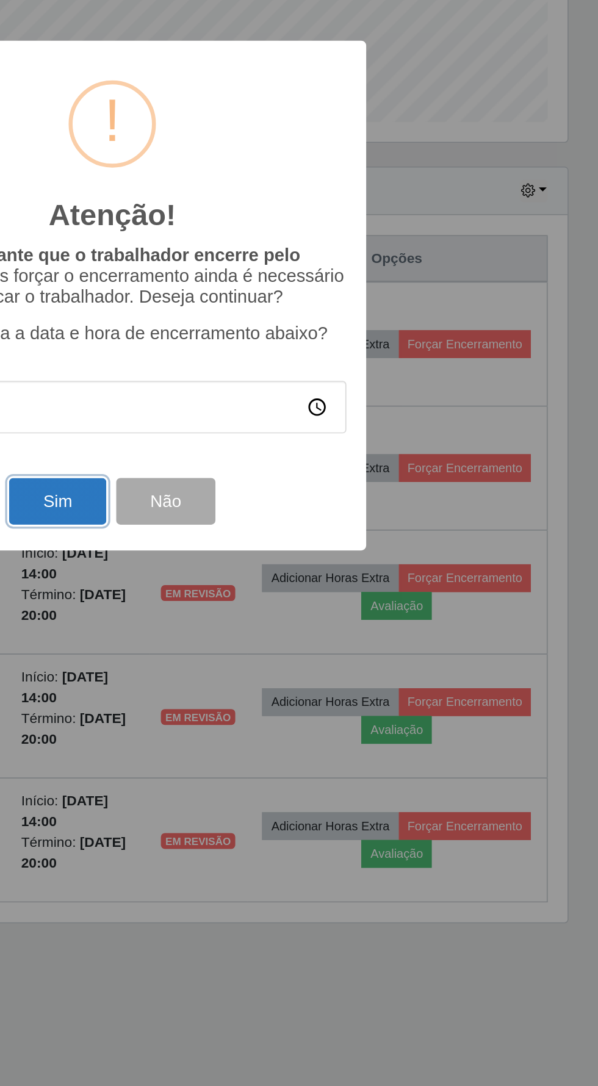
click at [271, 664] on button "Sim" at bounding box center [265, 669] width 59 height 29
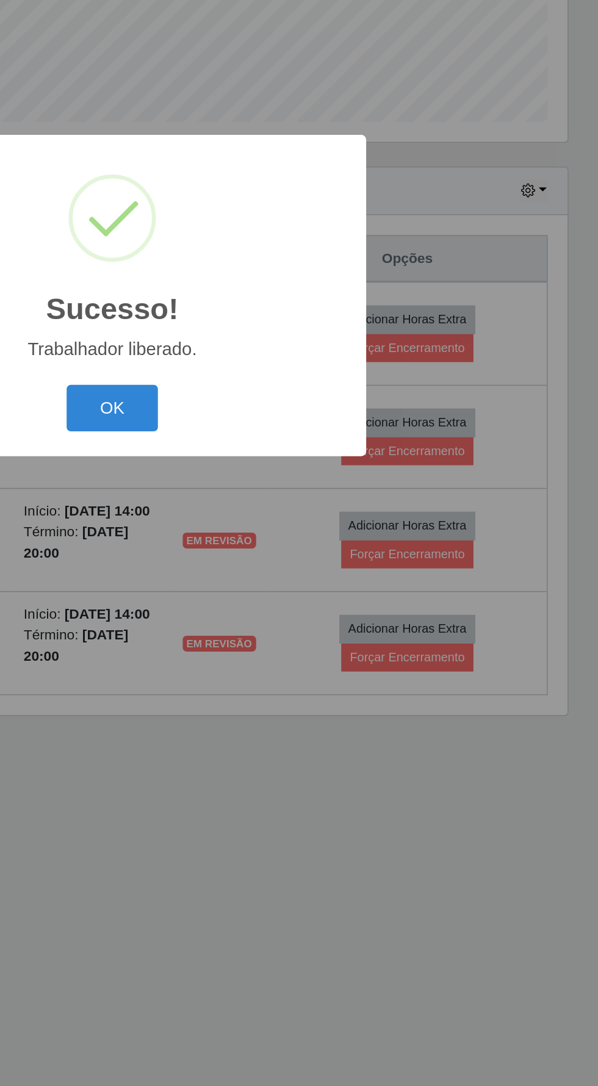
click at [308, 609] on button "OK" at bounding box center [299, 612] width 57 height 29
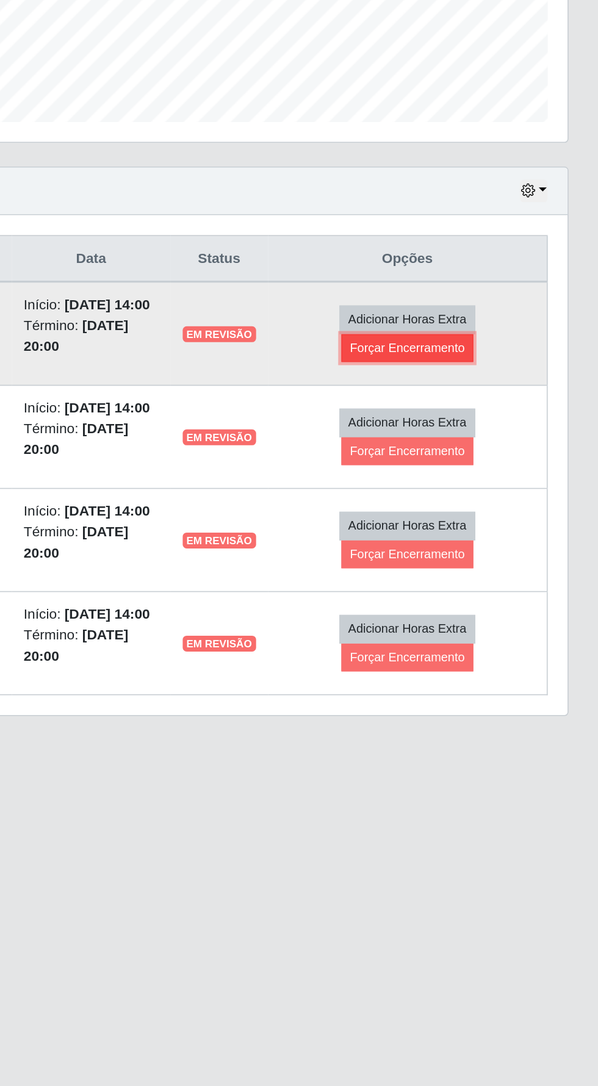
click at [511, 570] on button "Forçar Encerramento" at bounding box center [481, 575] width 82 height 17
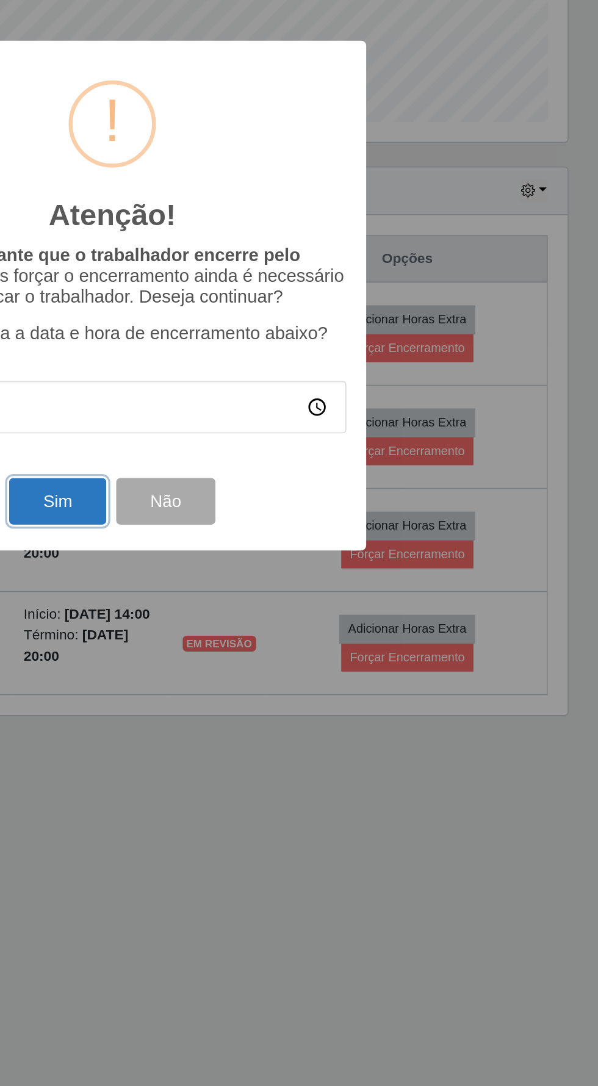
click at [265, 662] on button "Sim" at bounding box center [265, 669] width 59 height 29
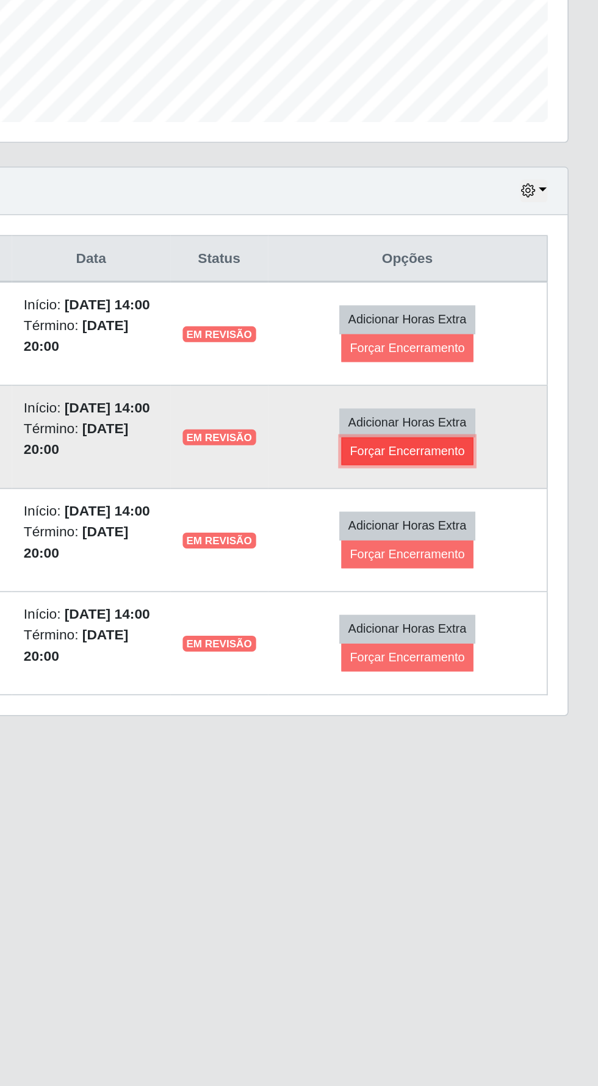
click at [503, 646] on button "Forçar Encerramento" at bounding box center [481, 638] width 82 height 17
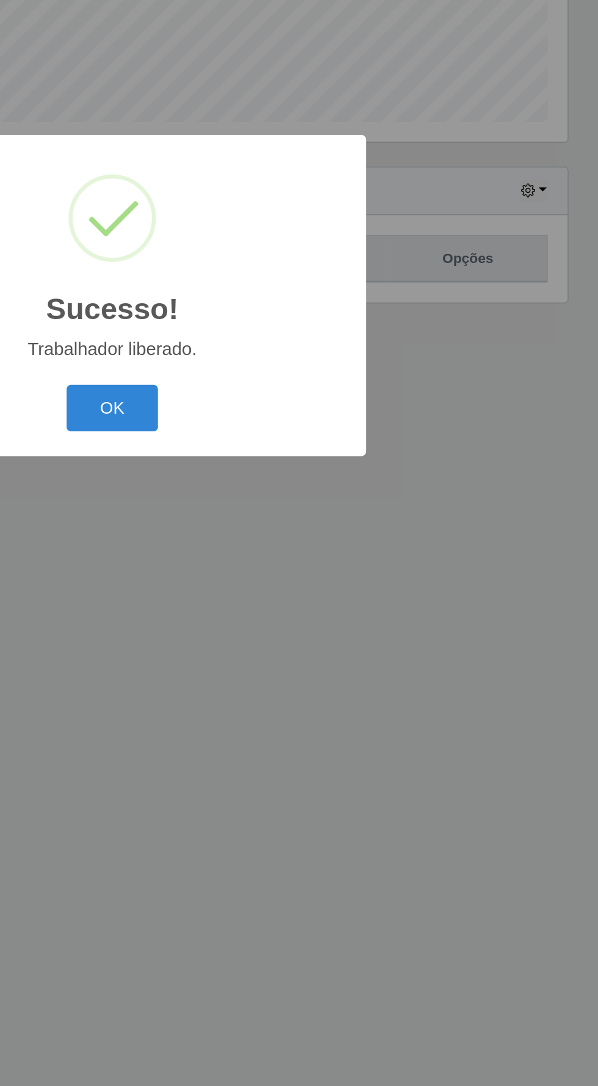
click at [270, 671] on div "Sucesso! × Trabalhador liberado. OK Cancel" at bounding box center [299, 543] width 598 height 1086
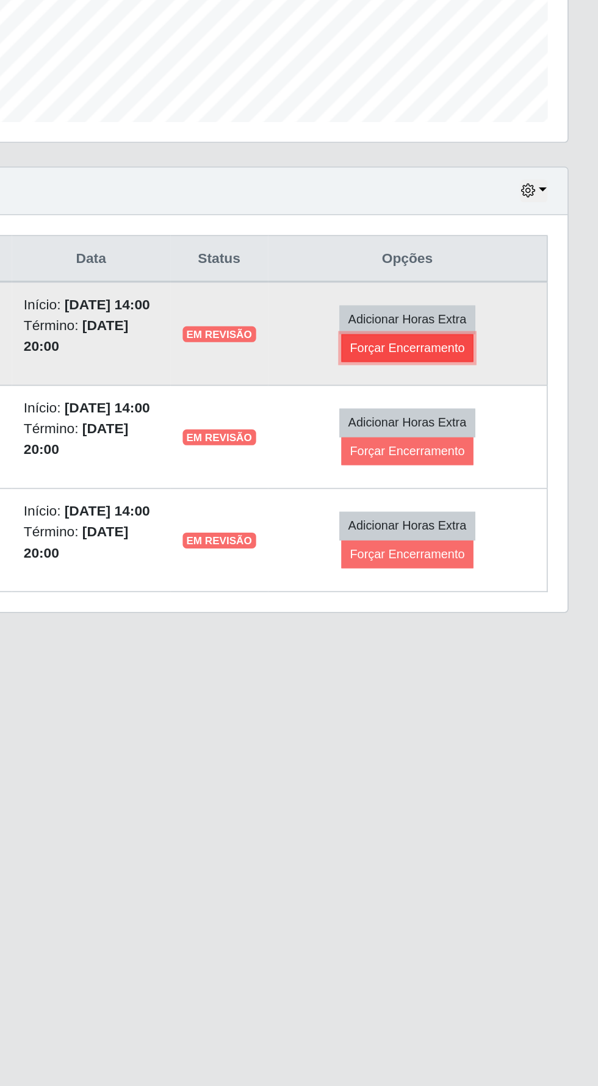
click at [516, 570] on button "Forçar Encerramento" at bounding box center [481, 575] width 82 height 17
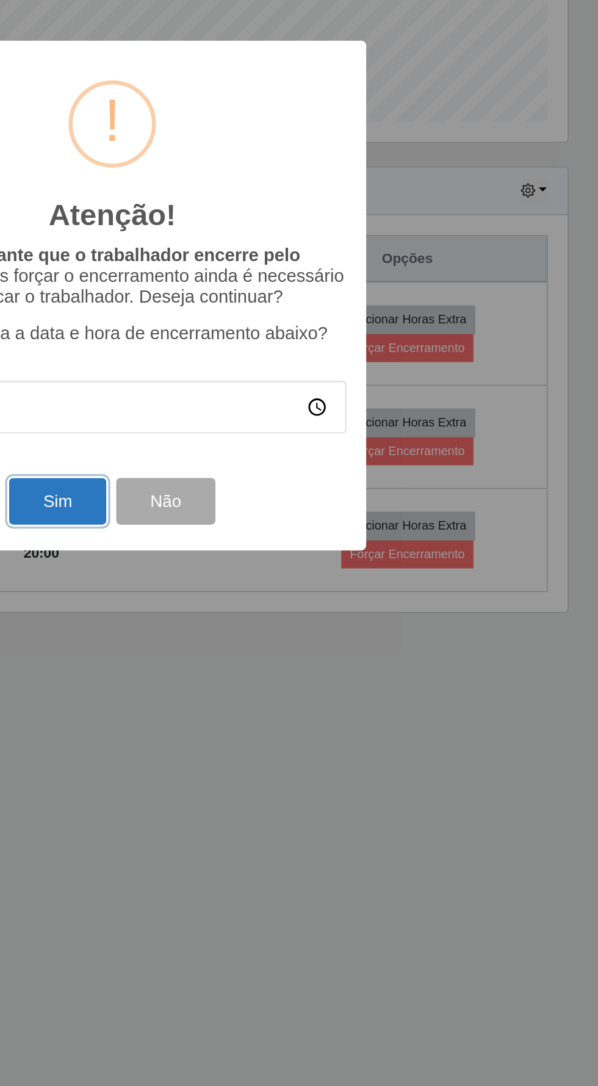
click at [254, 672] on button "Sim" at bounding box center [265, 669] width 59 height 29
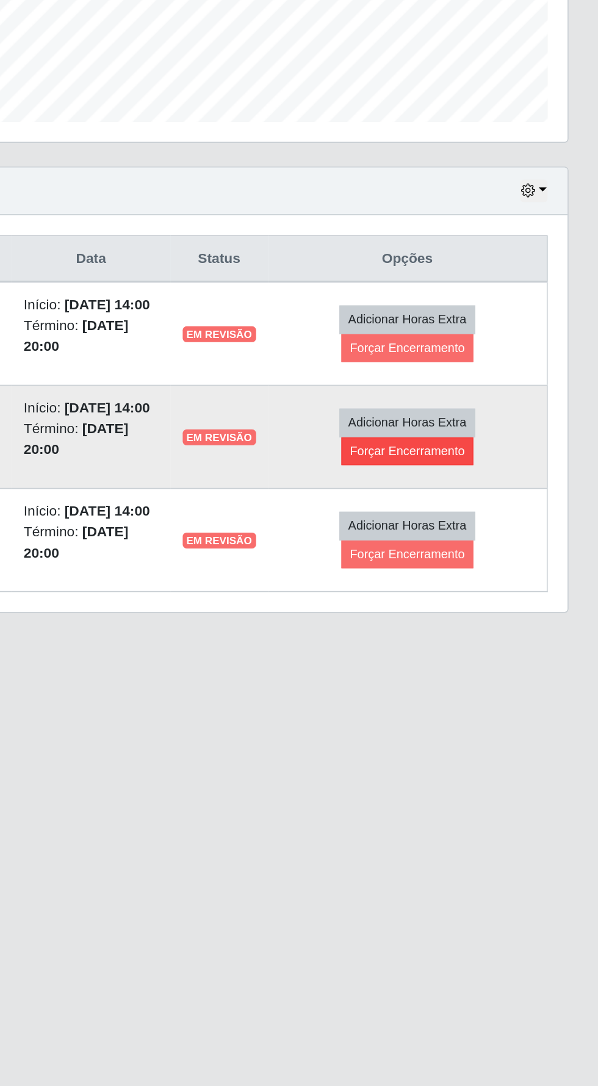
click at [510, 642] on button "Forçar Encerramento" at bounding box center [481, 638] width 82 height 17
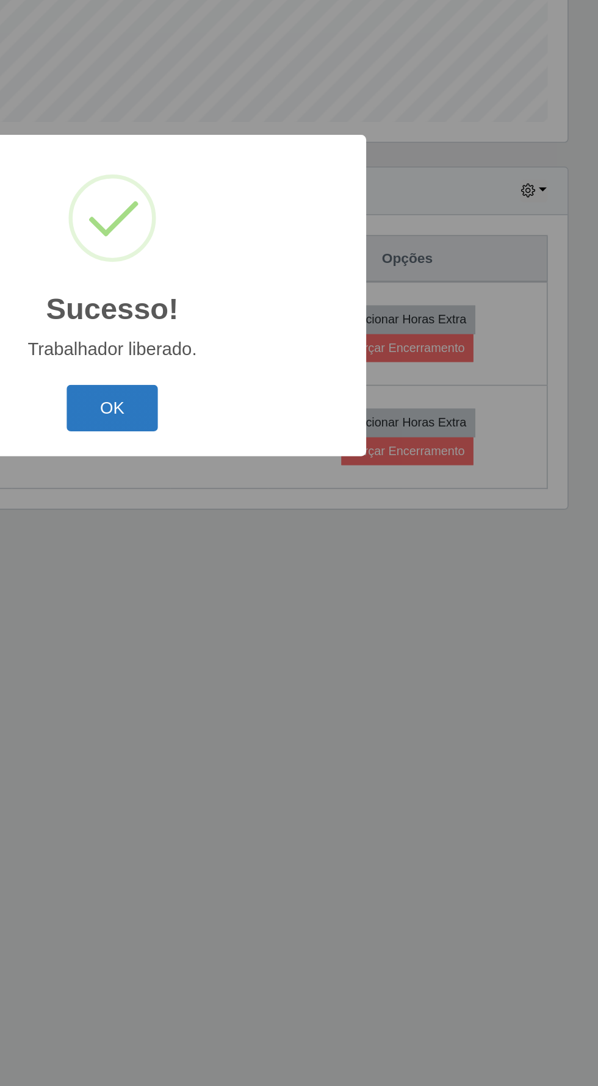
click at [287, 617] on button "OK" at bounding box center [299, 612] width 57 height 29
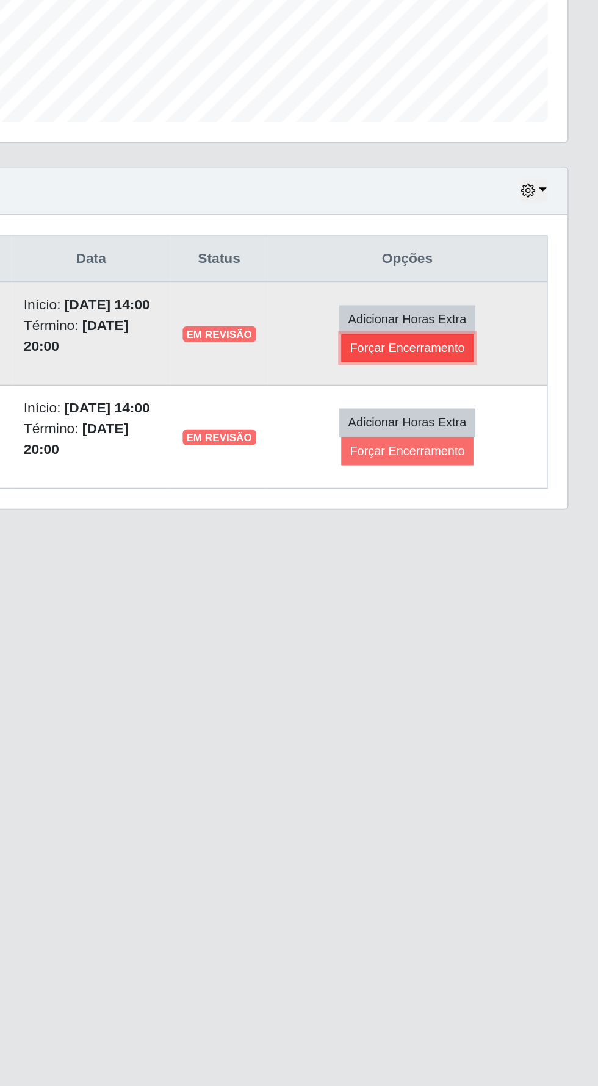
click at [510, 570] on button "Forçar Encerramento" at bounding box center [481, 575] width 82 height 17
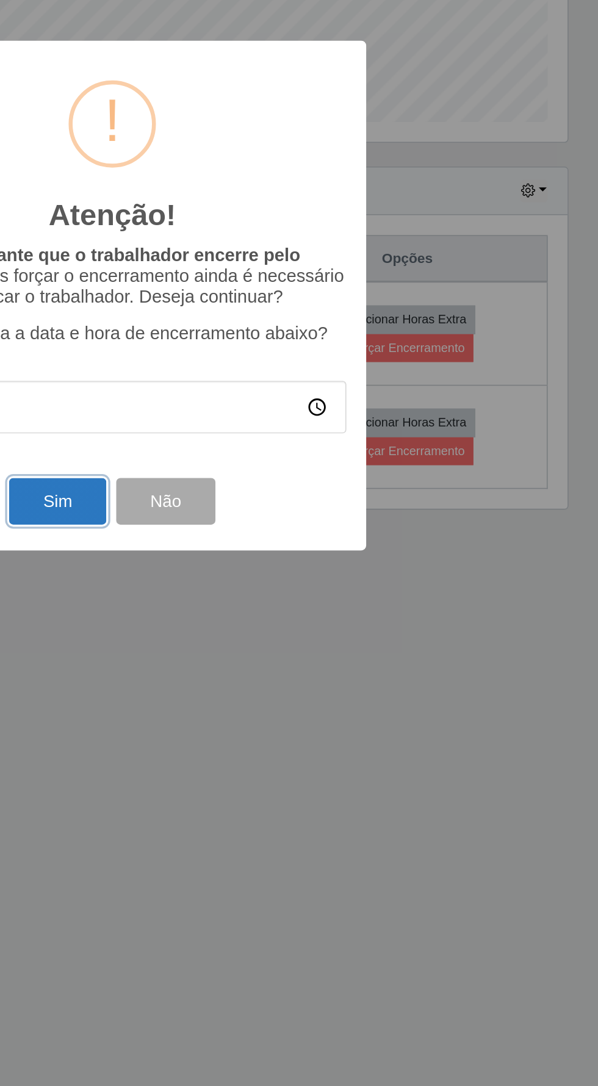
click at [255, 667] on button "Sim" at bounding box center [265, 669] width 59 height 29
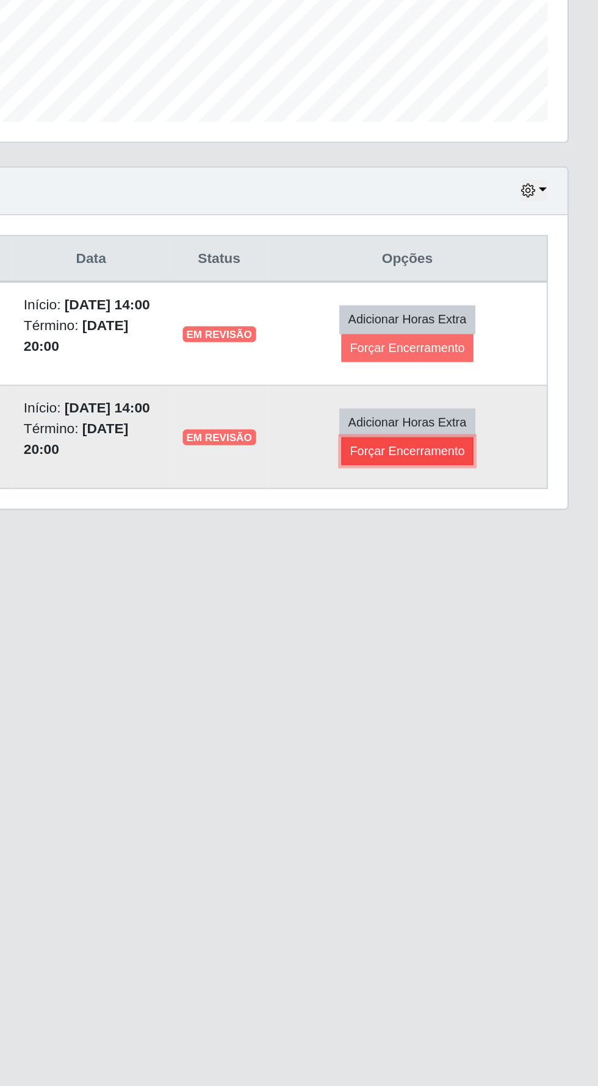
click at [505, 644] on button "Forçar Encerramento" at bounding box center [481, 638] width 82 height 17
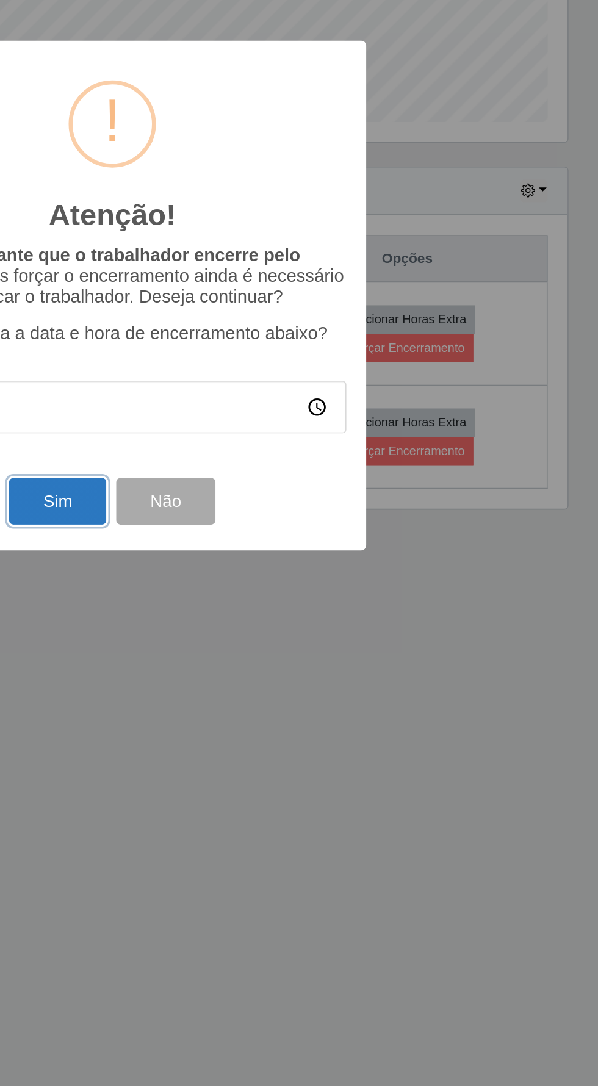
click at [261, 667] on button "Sim" at bounding box center [265, 669] width 59 height 29
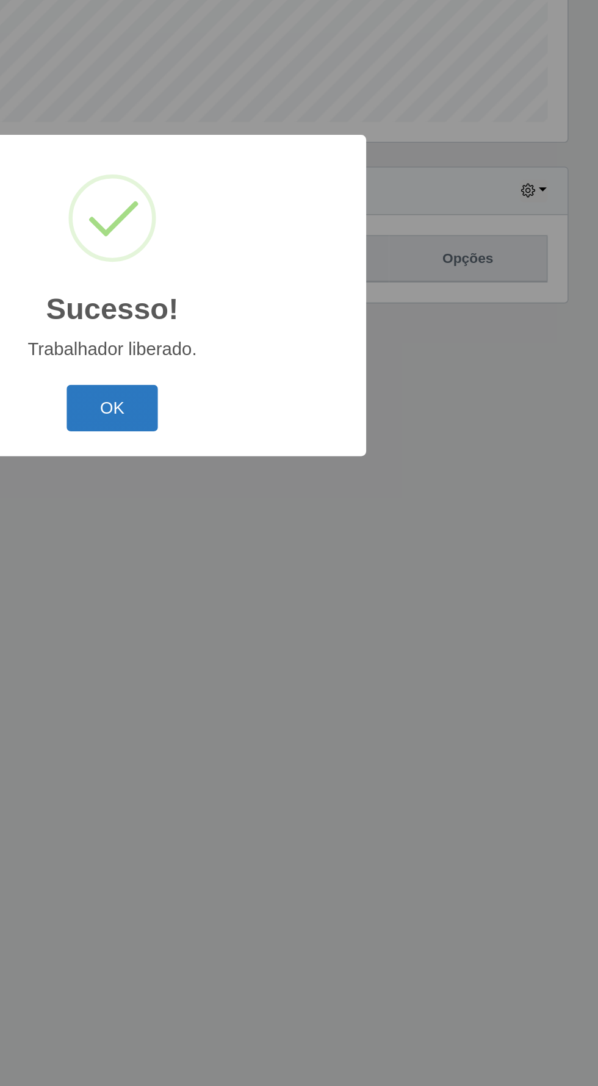
click at [295, 609] on button "OK" at bounding box center [299, 612] width 57 height 29
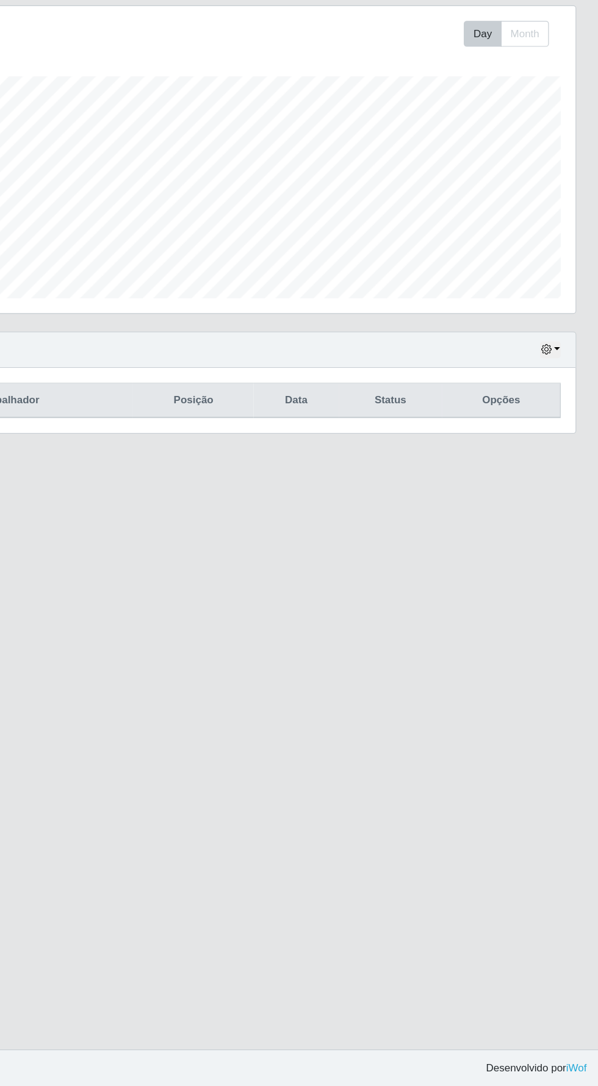
scroll to position [7, 0]
